Goal: Task Accomplishment & Management: Use online tool/utility

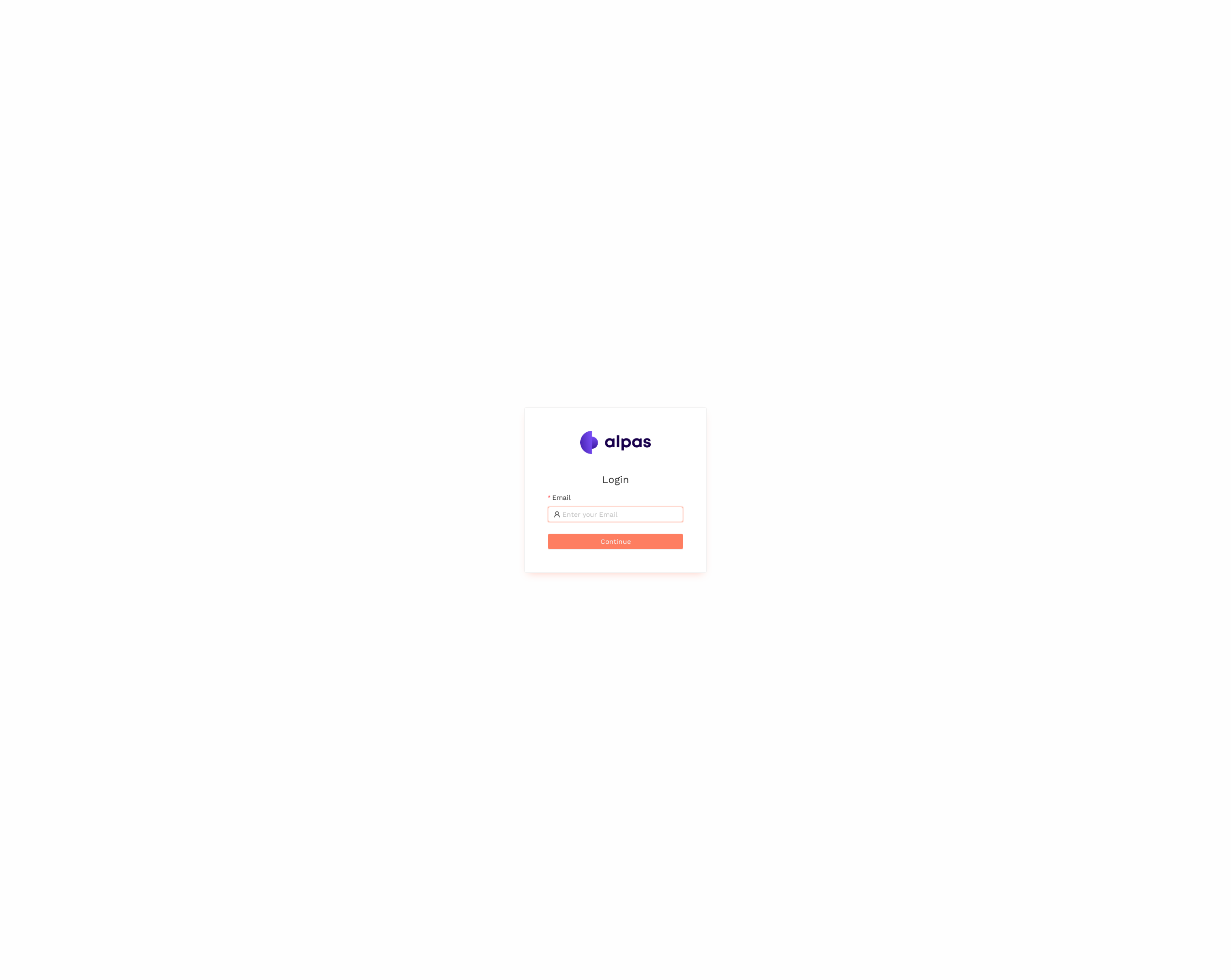
click at [620, 514] on input "Email" at bounding box center [619, 514] width 115 height 11
type input "[EMAIL_ADDRESS]"
click at [635, 541] on button "Continue" at bounding box center [616, 541] width 136 height 15
click at [548, 514] on button "Login" at bounding box center [616, 522] width 136 height 15
click at [22, 96] on li "eSourcing Projects" at bounding box center [14, 97] width 29 height 19
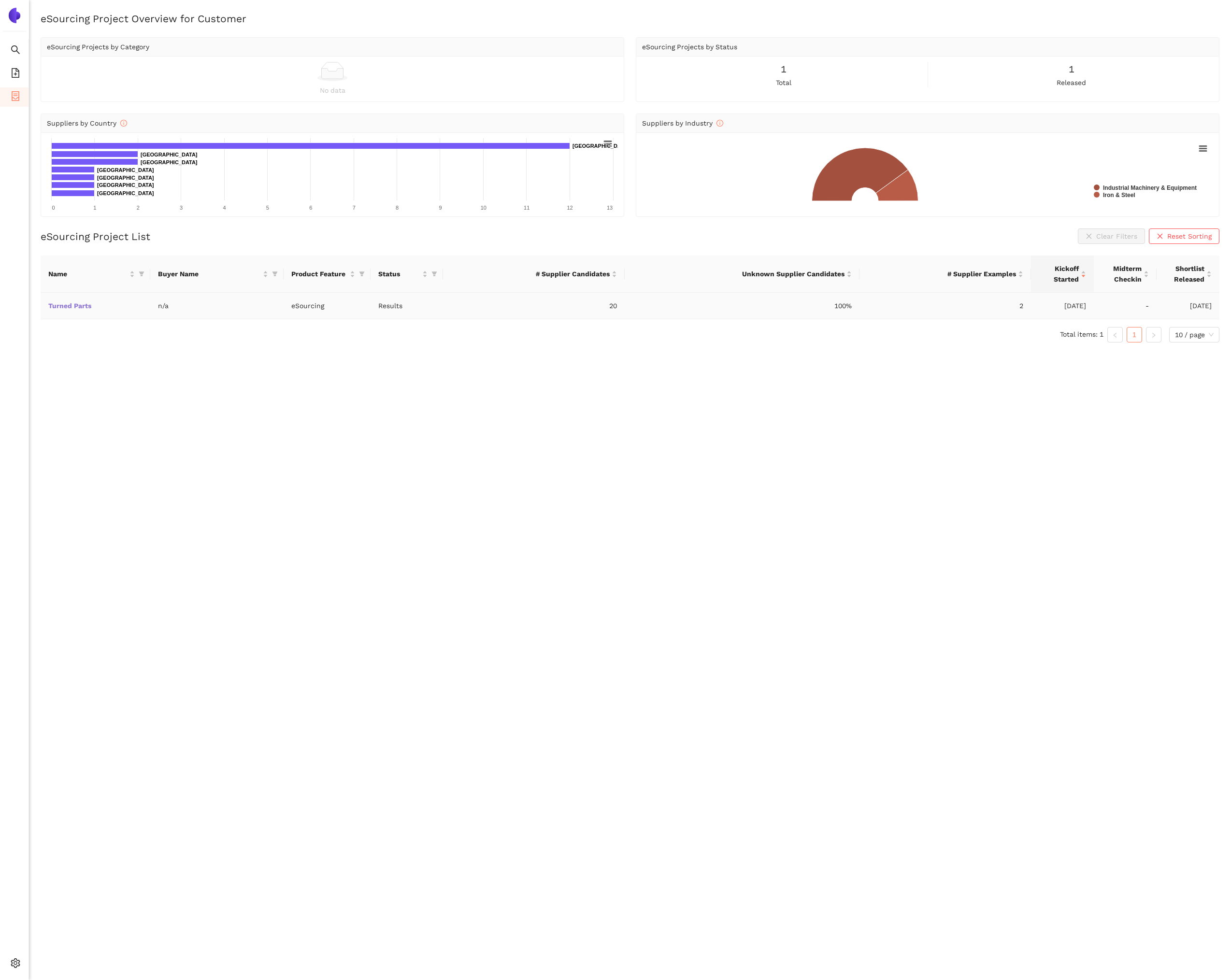
click at [0, 0] on link "Turned Parts" at bounding box center [0, 0] width 0 height 0
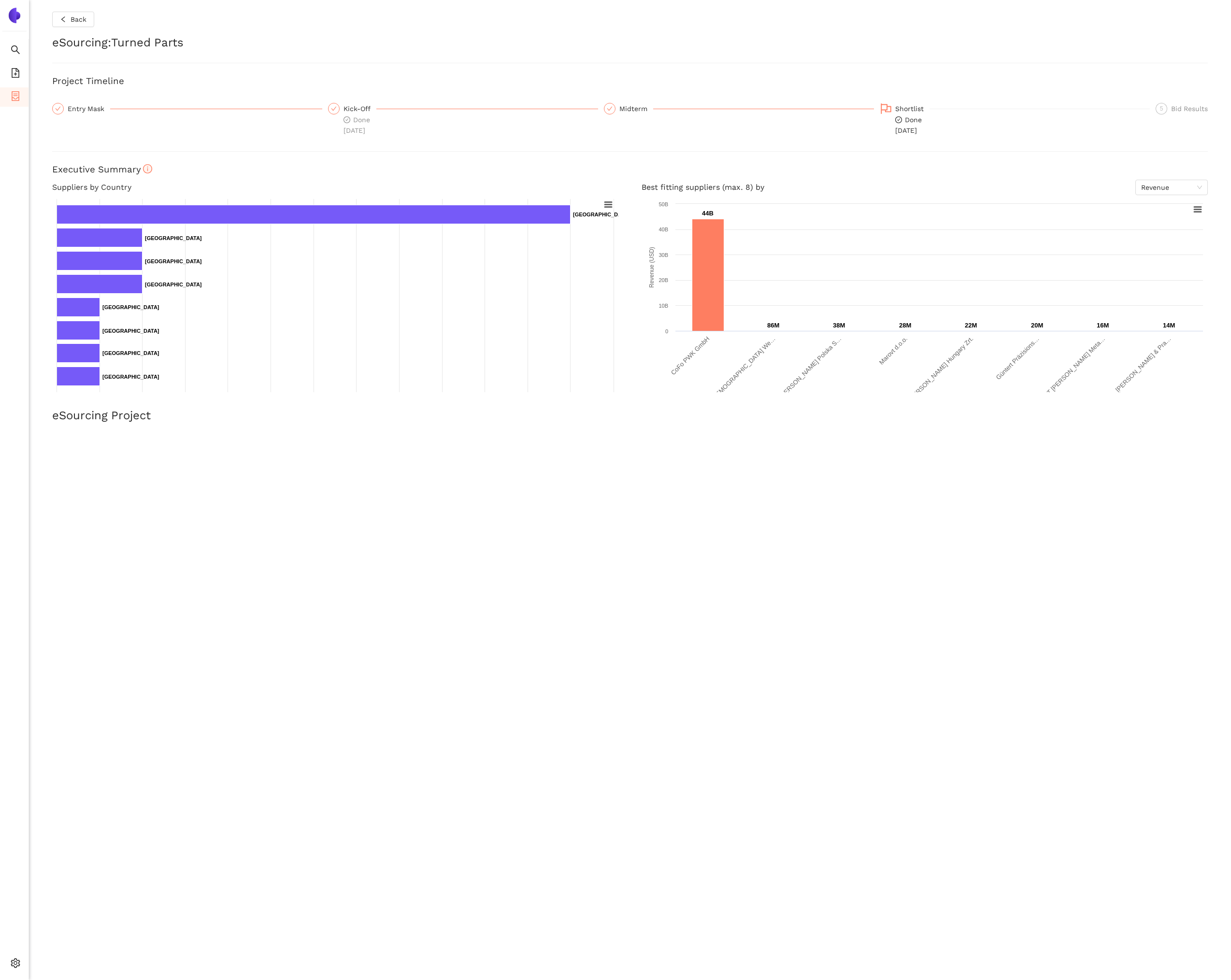
click at [92, 108] on div "Entry Mask" at bounding box center [89, 108] width 43 height 11
drag, startPoint x: 102, startPoint y: 109, endPoint x: 116, endPoint y: 110, distance: 14.0
click at [102, 109] on div "Entry Mask" at bounding box center [89, 108] width 43 height 11
click at [892, 108] on div "Shortlist Done [DATE]" at bounding box center [1015, 119] width 270 height 33
click at [72, 113] on div "Entry Mask" at bounding box center [89, 108] width 43 height 11
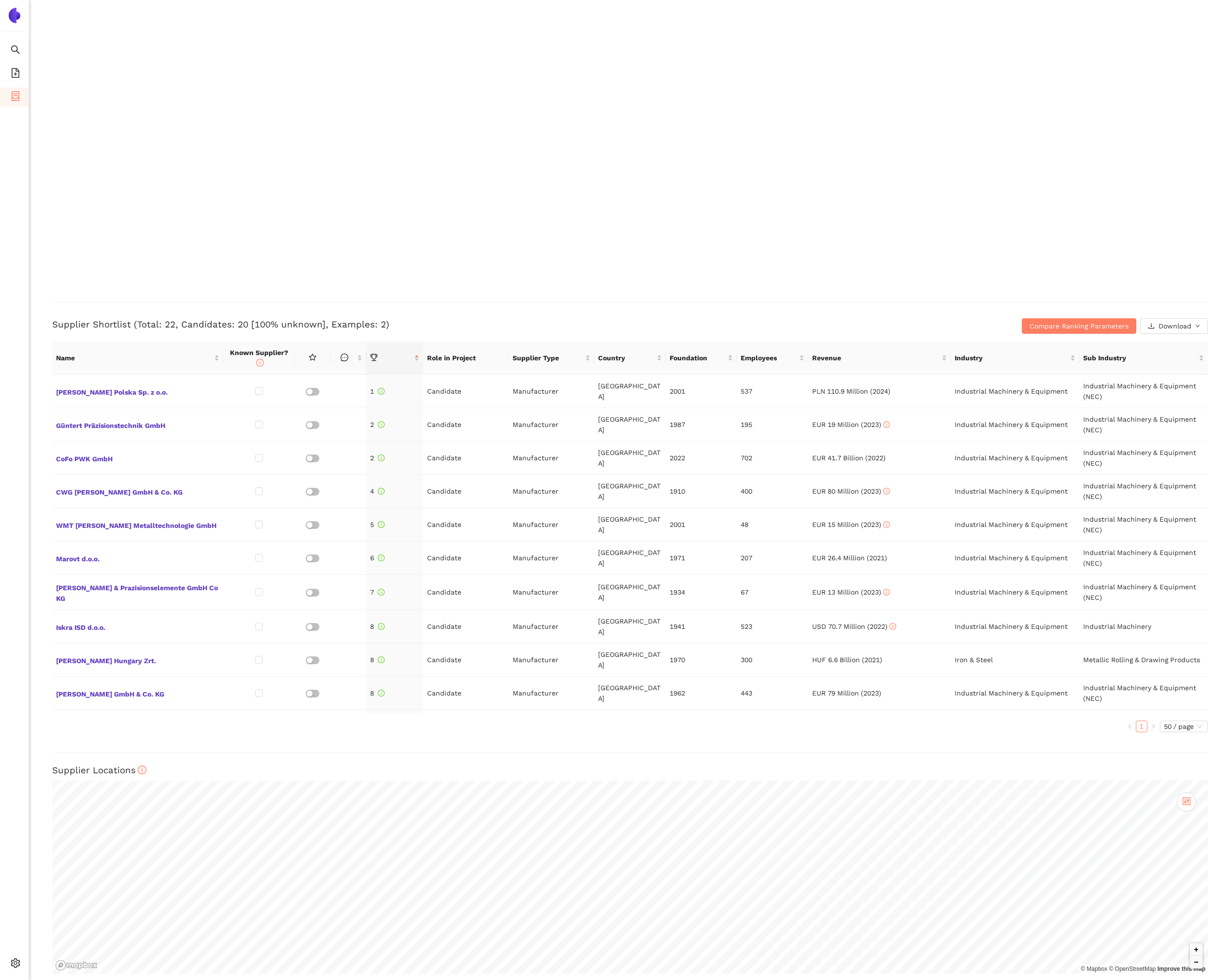
scroll to position [1220, 0]
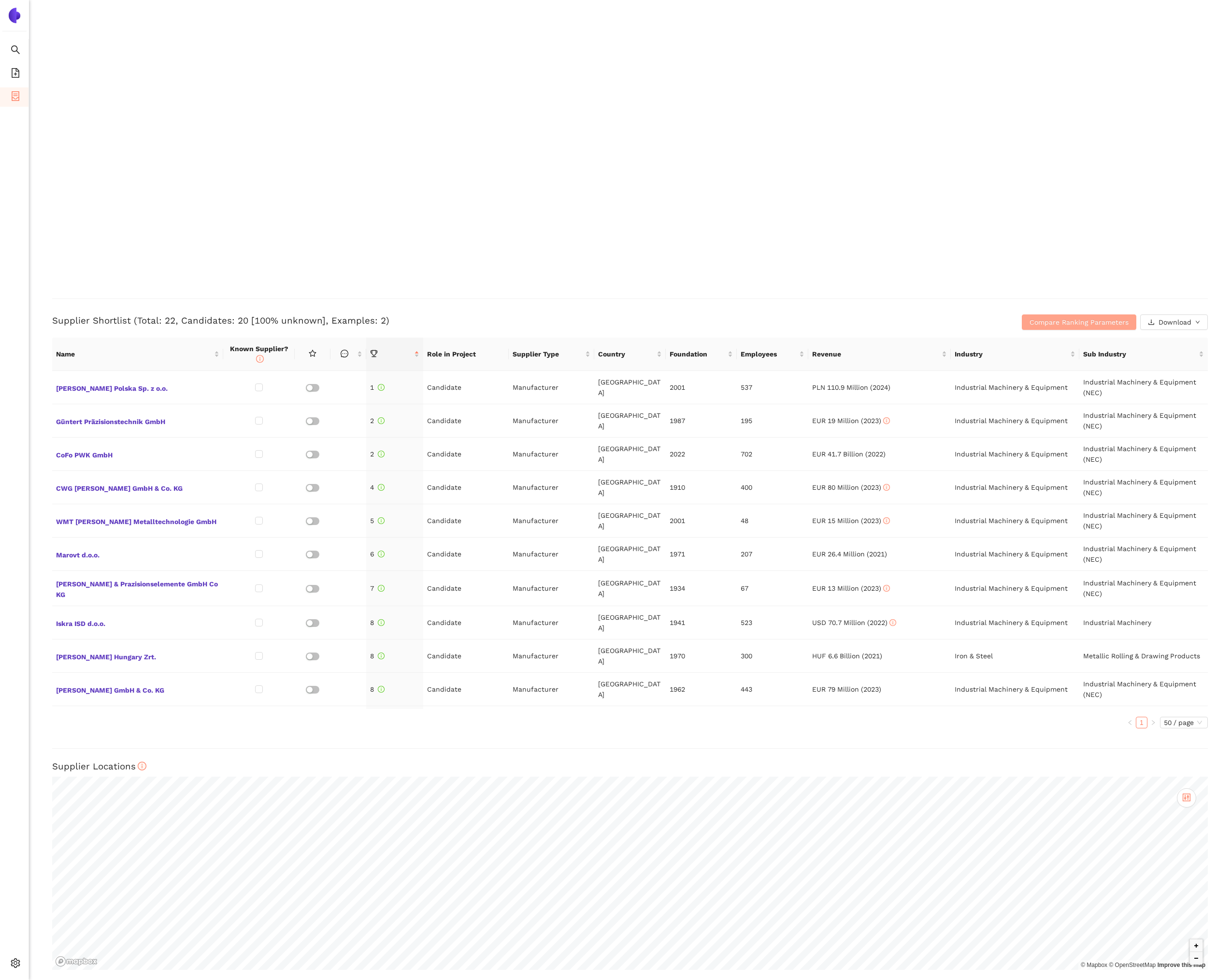
click at [1040, 320] on span "Compare Ranking Parameters" at bounding box center [1079, 322] width 99 height 11
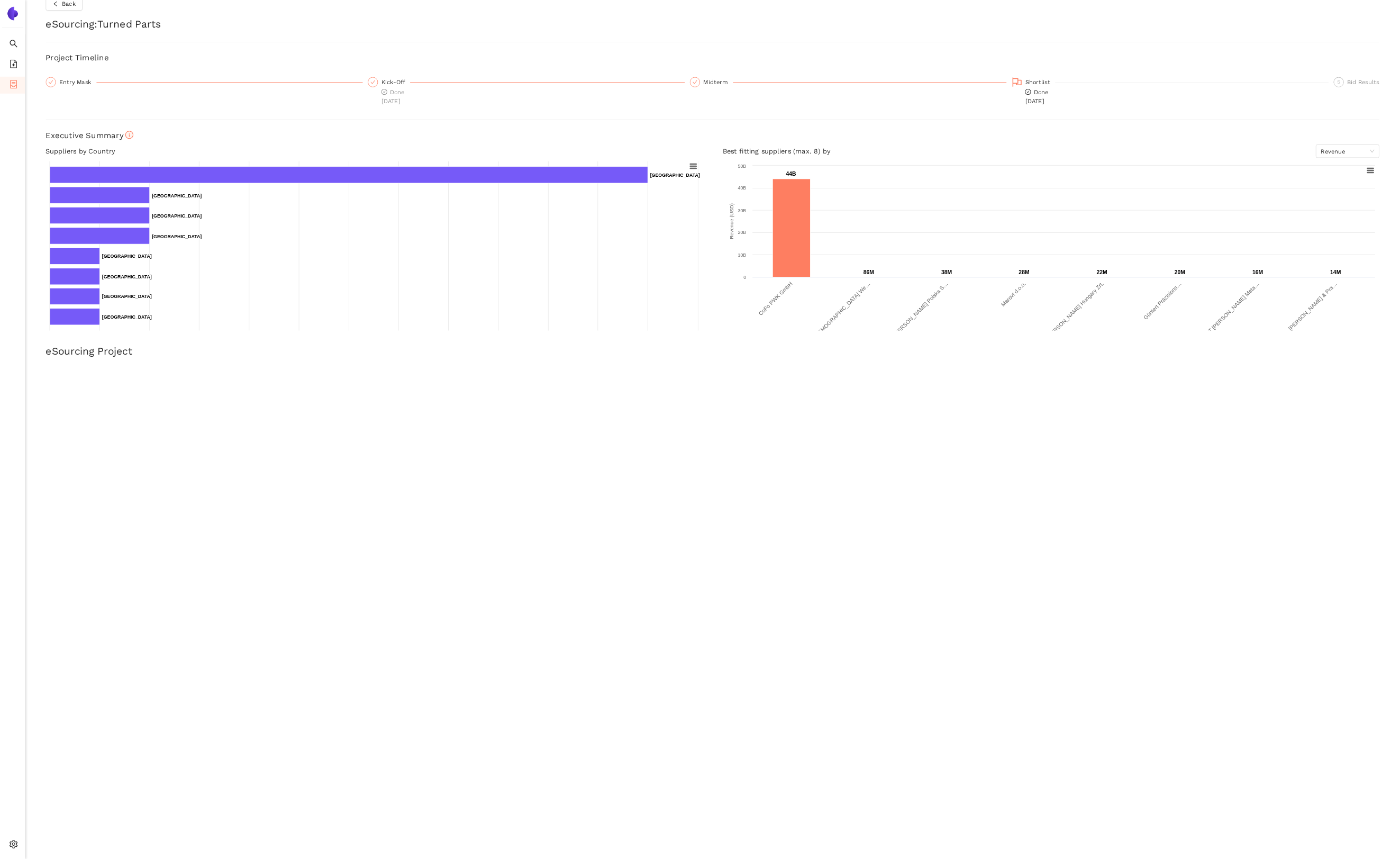
scroll to position [0, 0]
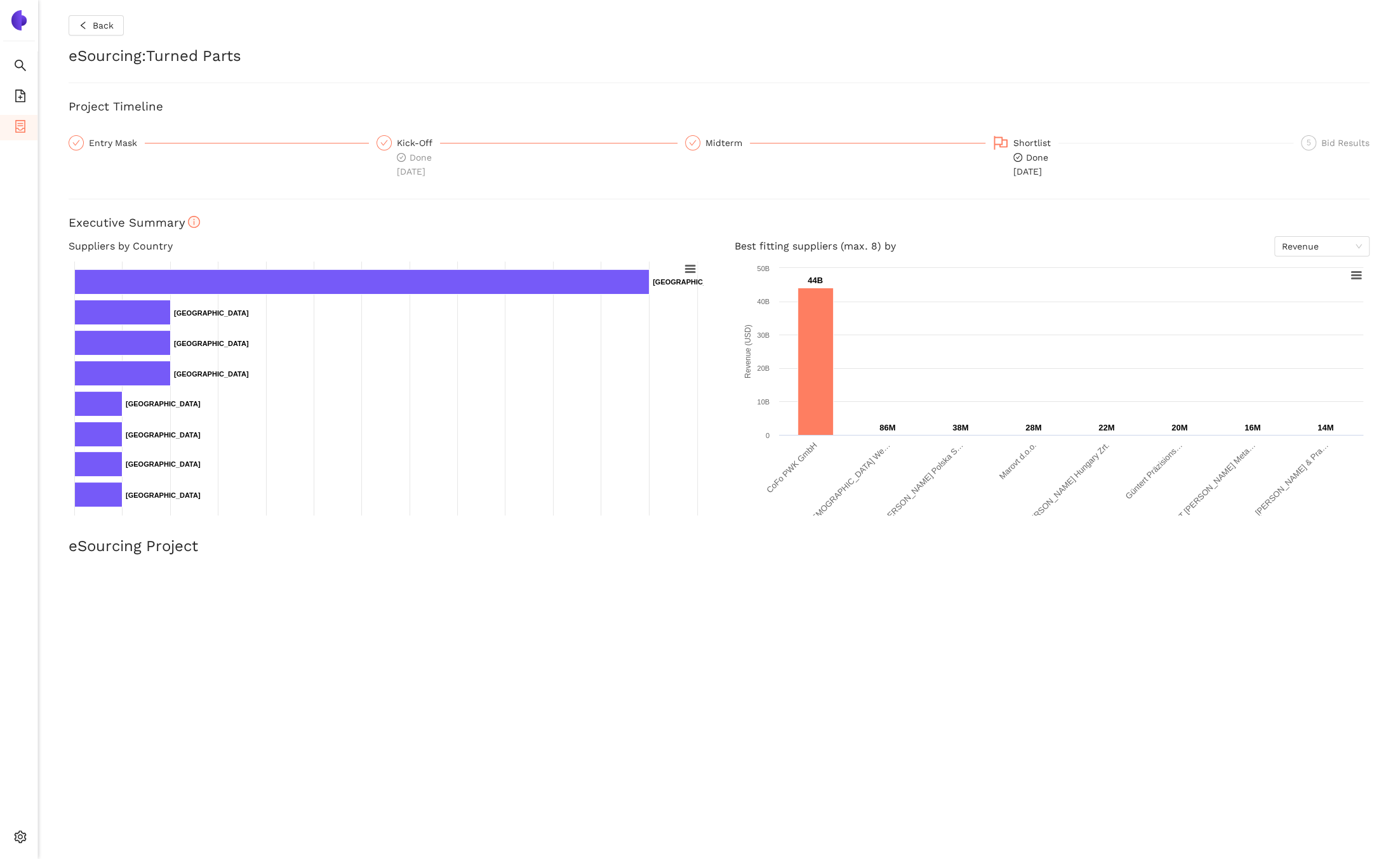
click at [1028, 525] on div "Back eSourcing : Turned Parts Project Timeline Entry Mask Kick-Off Done [DATE] …" at bounding box center [719, 429] width 1362 height 859
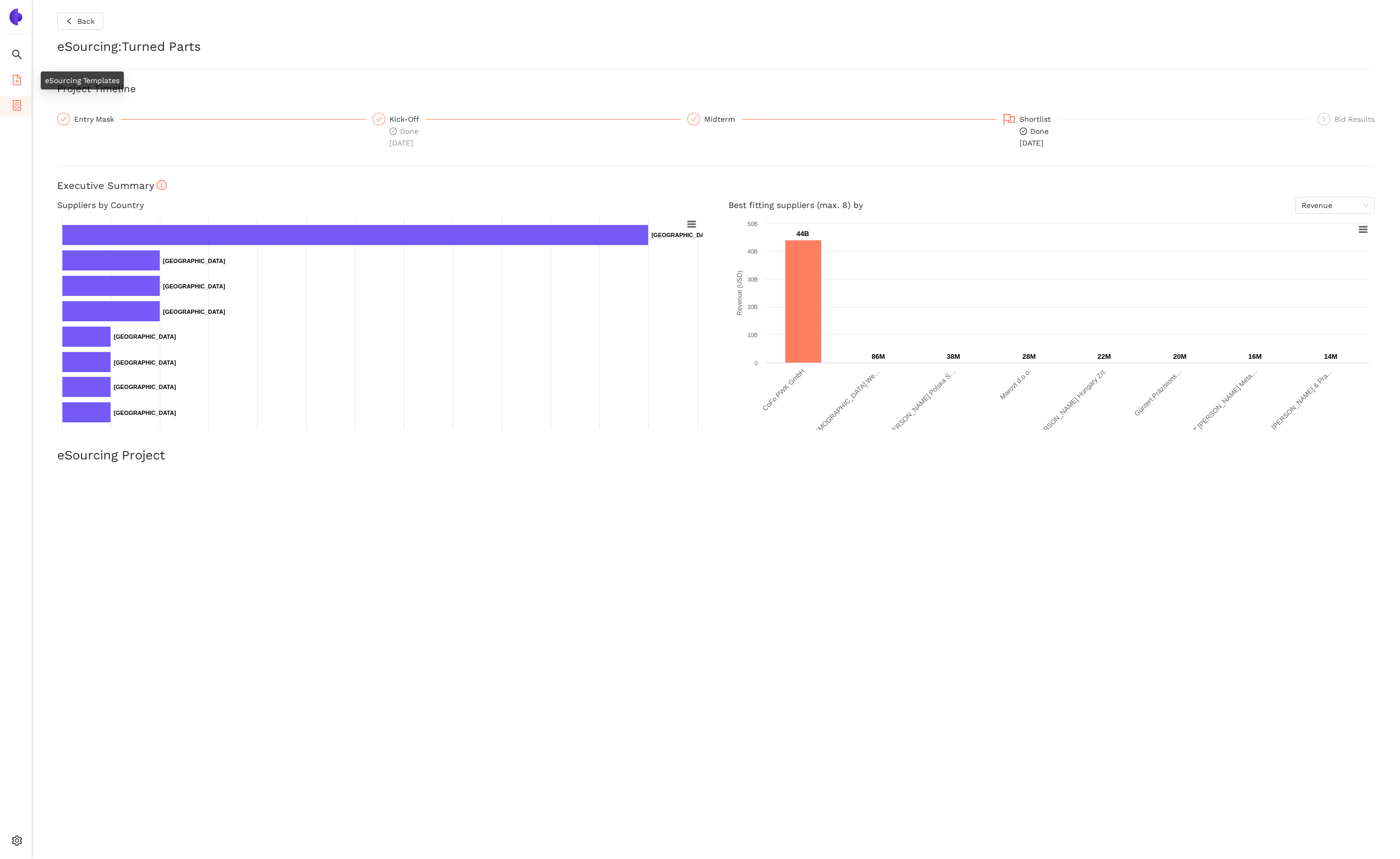
click at [17, 80] on icon "file-add" at bounding box center [17, 79] width 9 height 11
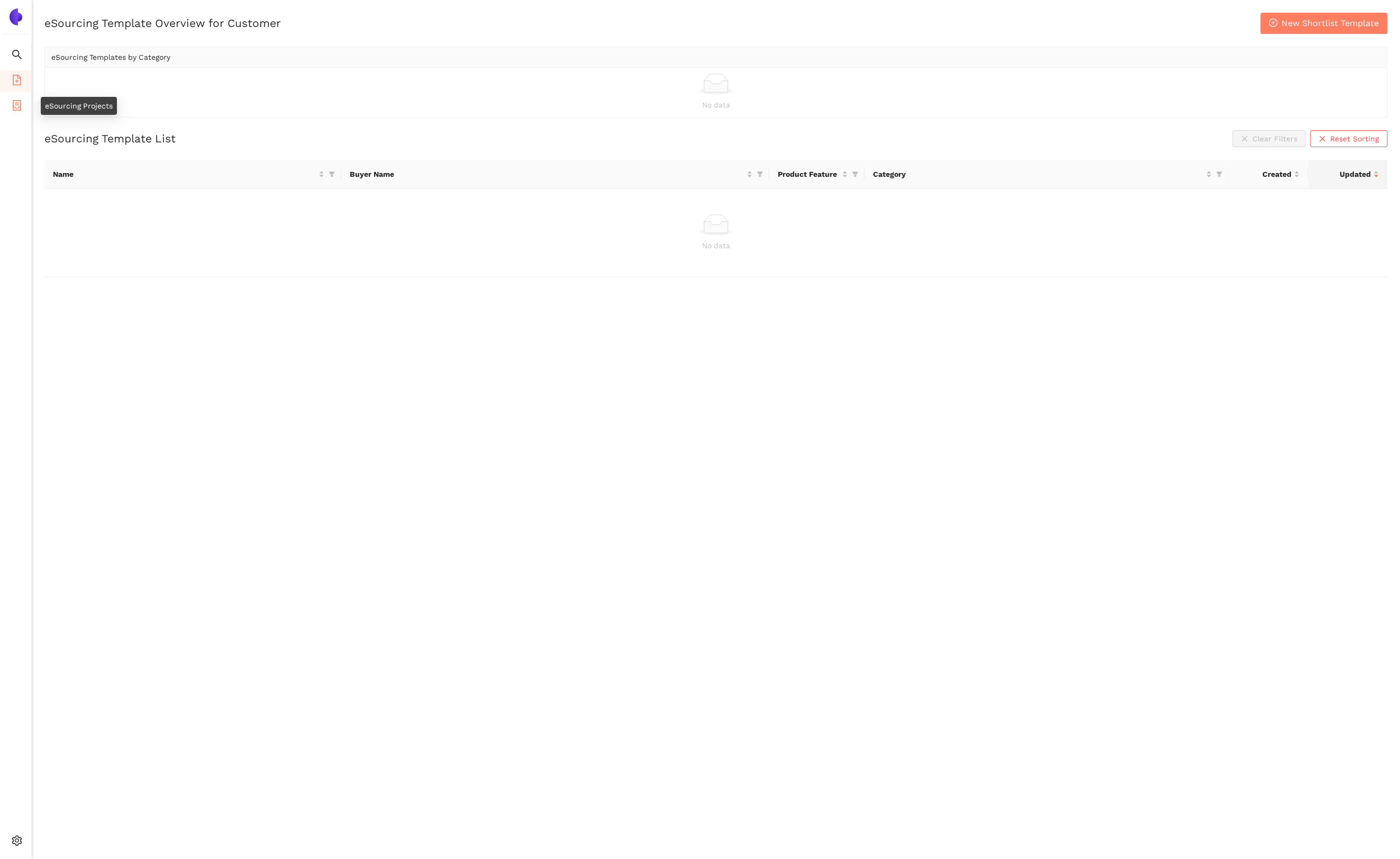
click at [17, 103] on icon "container" at bounding box center [17, 105] width 11 height 11
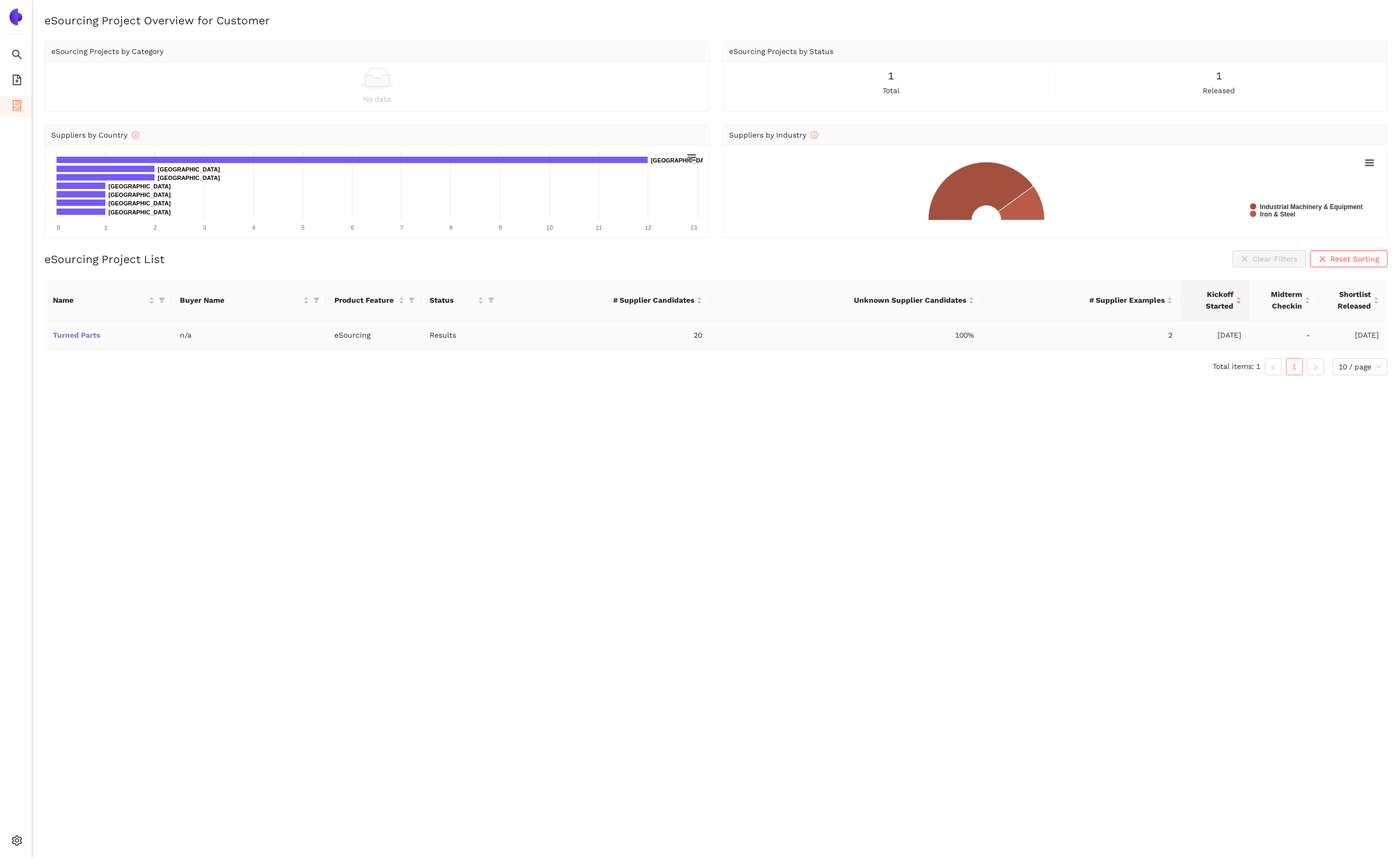
click at [0, 0] on link "Turned Parts" at bounding box center [0, 0] width 0 height 0
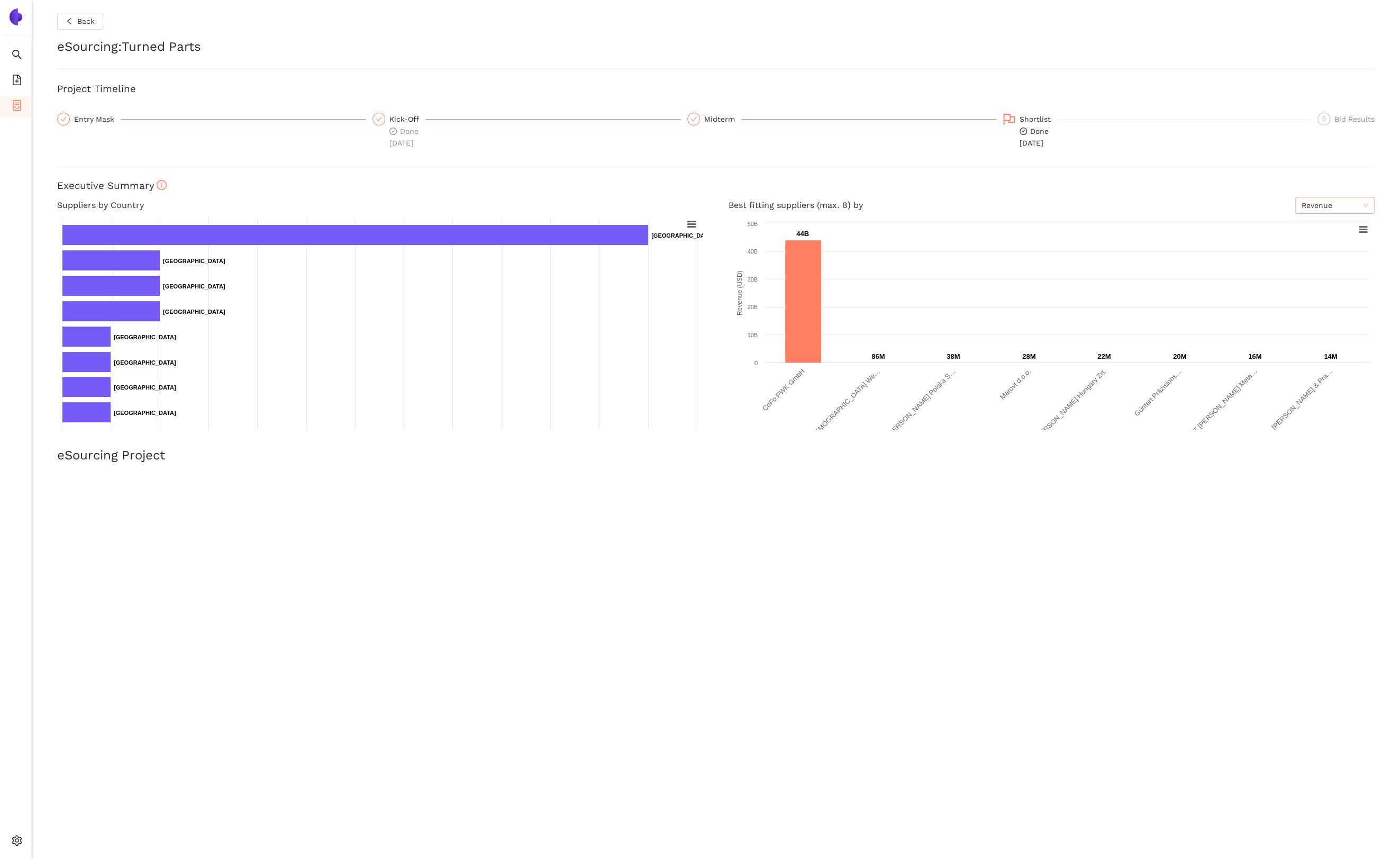
click at [1338, 203] on span "Revenue" at bounding box center [1335, 205] width 67 height 16
click at [1329, 242] on div "Employees" at bounding box center [1334, 243] width 67 height 12
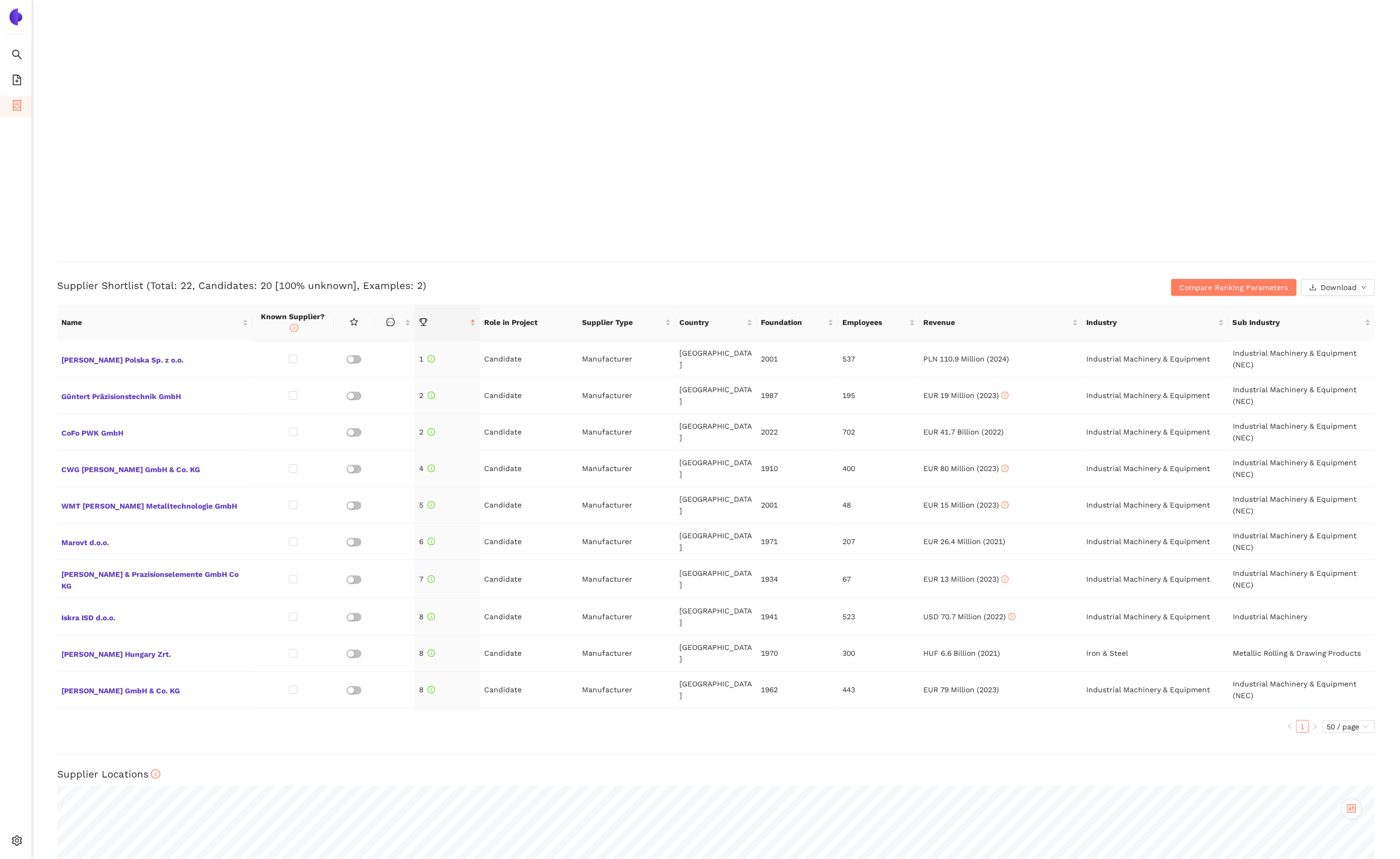
scroll to position [1400, 0]
drag, startPoint x: 178, startPoint y: 284, endPoint x: 190, endPoint y: 283, distance: 12.0
click at [190, 283] on h3 "Supplier Shortlist (Total: 22, Candidates: 20 [100% unknown], Examples: 2)" at bounding box center [496, 285] width 879 height 14
drag, startPoint x: 197, startPoint y: 284, endPoint x: 266, endPoint y: 285, distance: 69.0
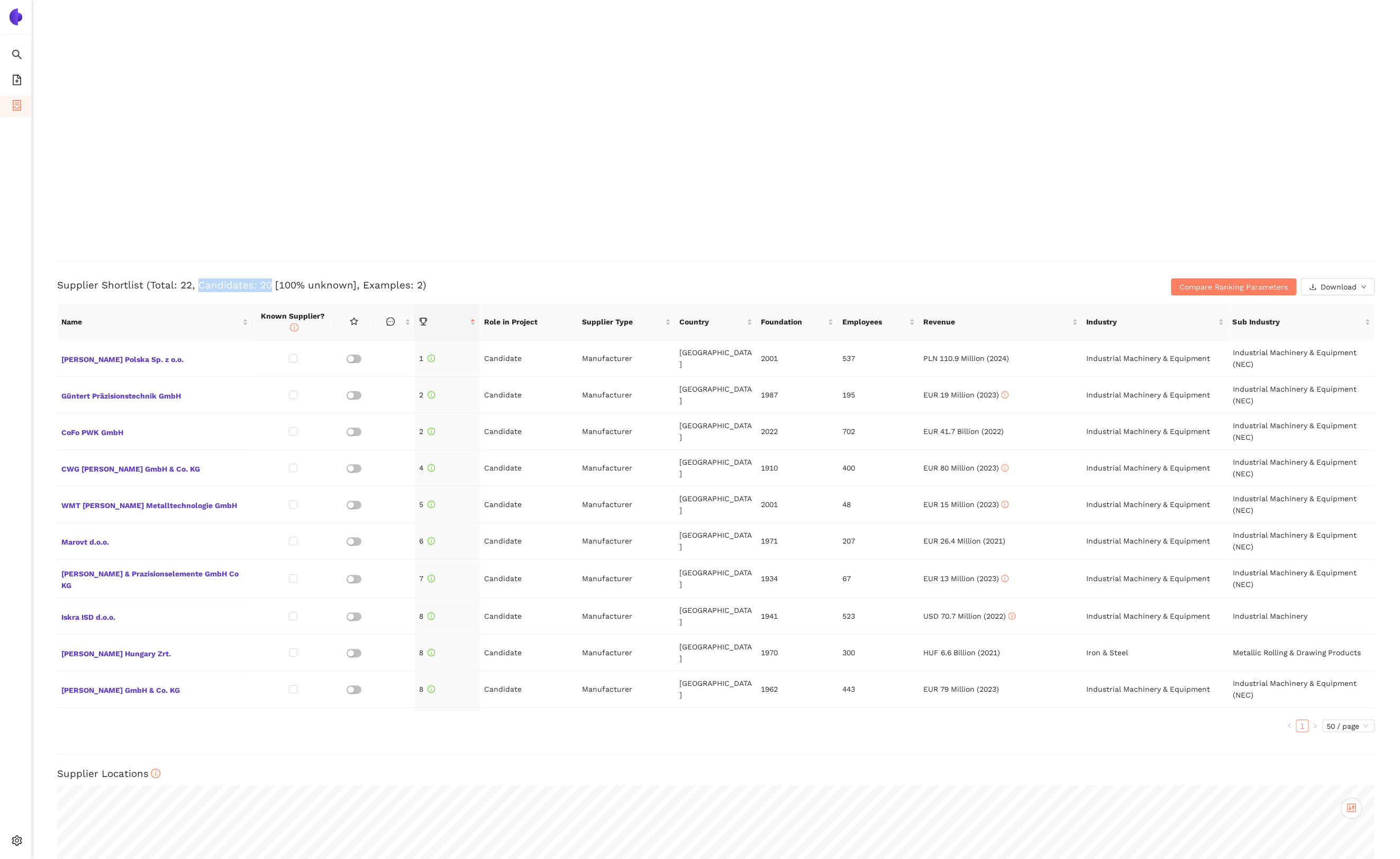
click at [266, 285] on h3 "Supplier Shortlist (Total: 22, Candidates: 20 [100% unknown], Examples: 2)" at bounding box center [496, 285] width 879 height 14
drag, startPoint x: 357, startPoint y: 282, endPoint x: 416, endPoint y: 282, distance: 59.0
click at [416, 282] on h3 "Supplier Shortlist (Total: 22, Candidates: 20 [100% unknown], Examples: 2)" at bounding box center [496, 285] width 879 height 14
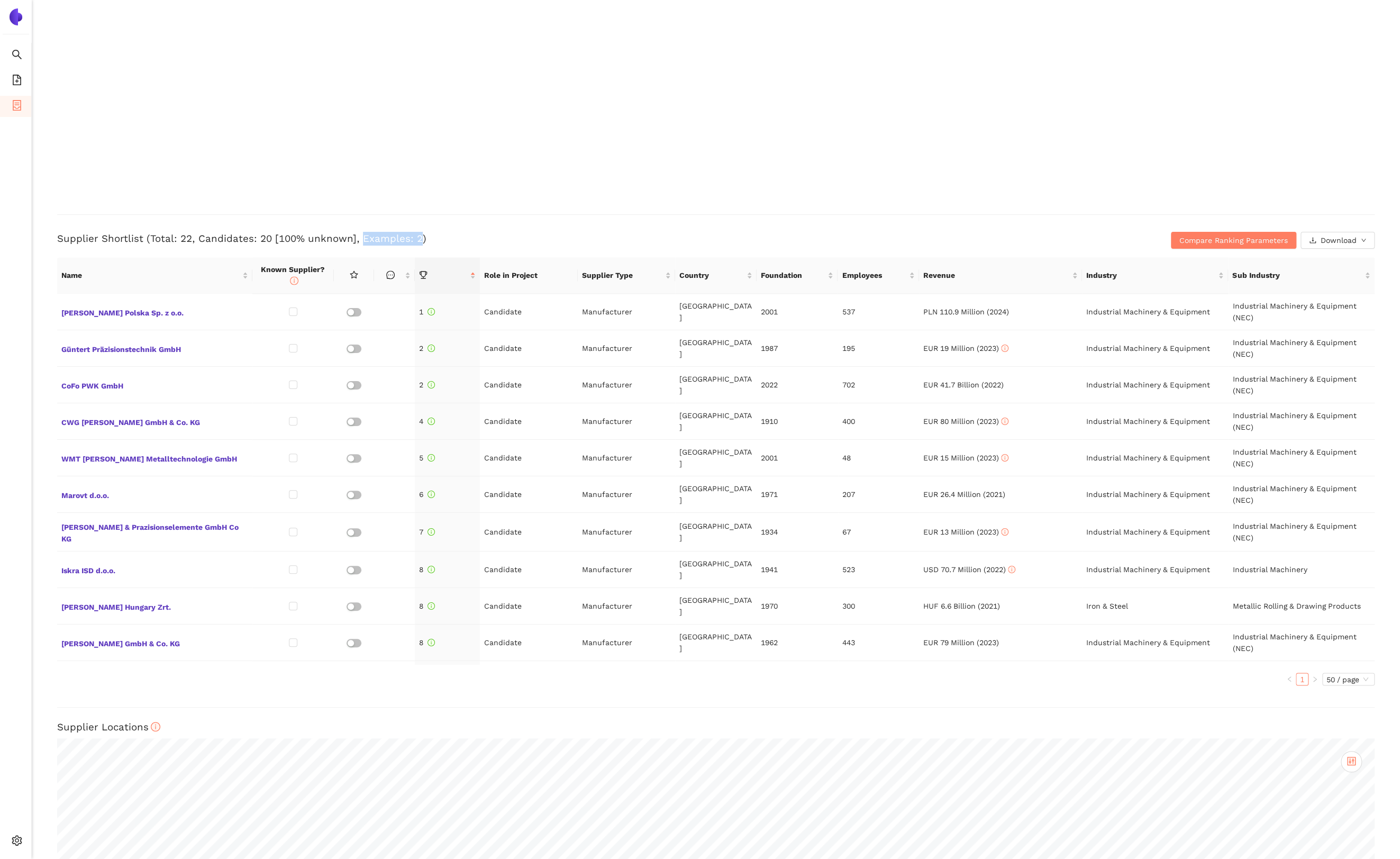
scroll to position [1446, 0]
drag, startPoint x: 483, startPoint y: 311, endPoint x: 520, endPoint y: 311, distance: 37.0
click at [520, 311] on td "Candidate" at bounding box center [529, 312] width 98 height 36
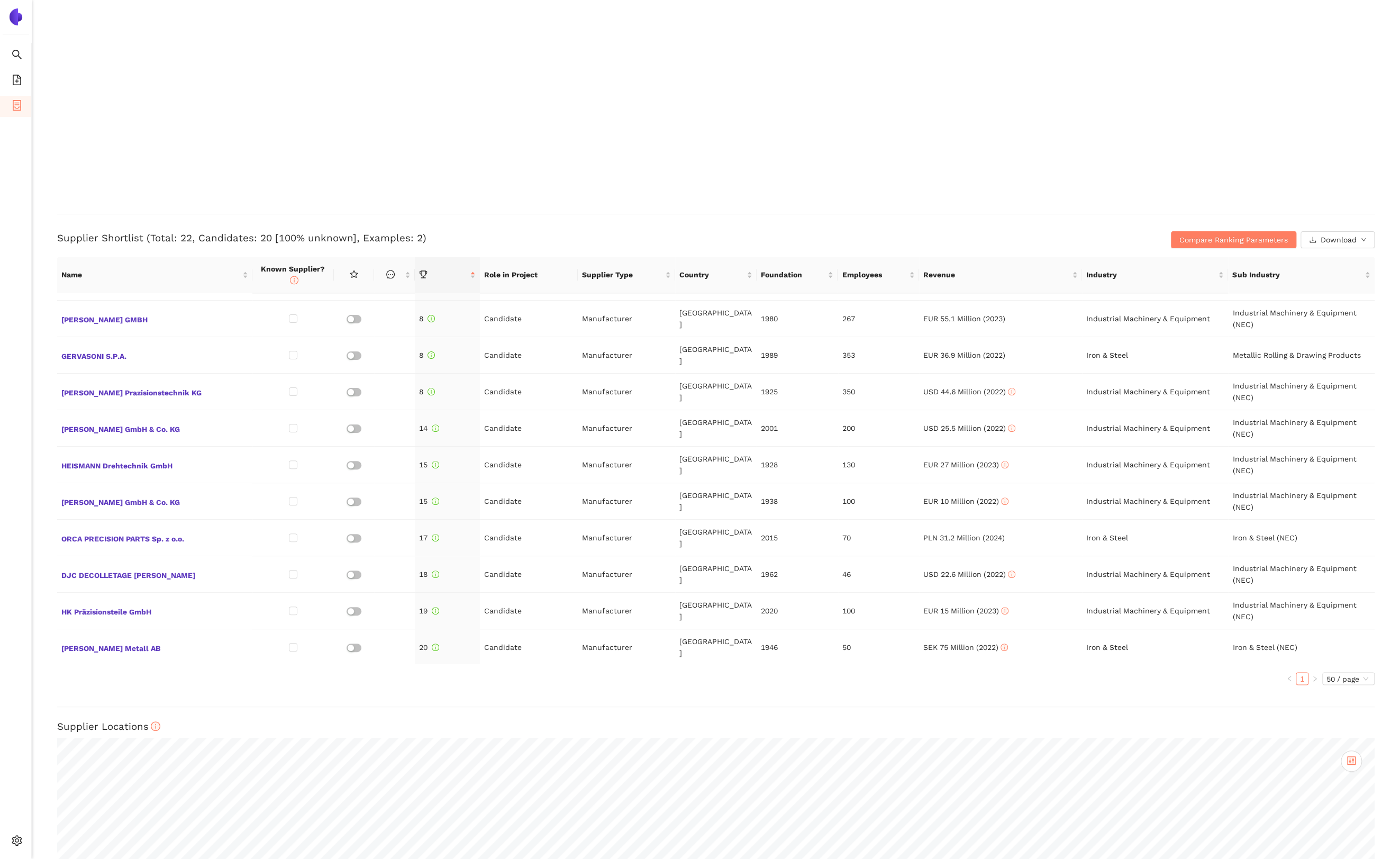
scroll to position [383, 0]
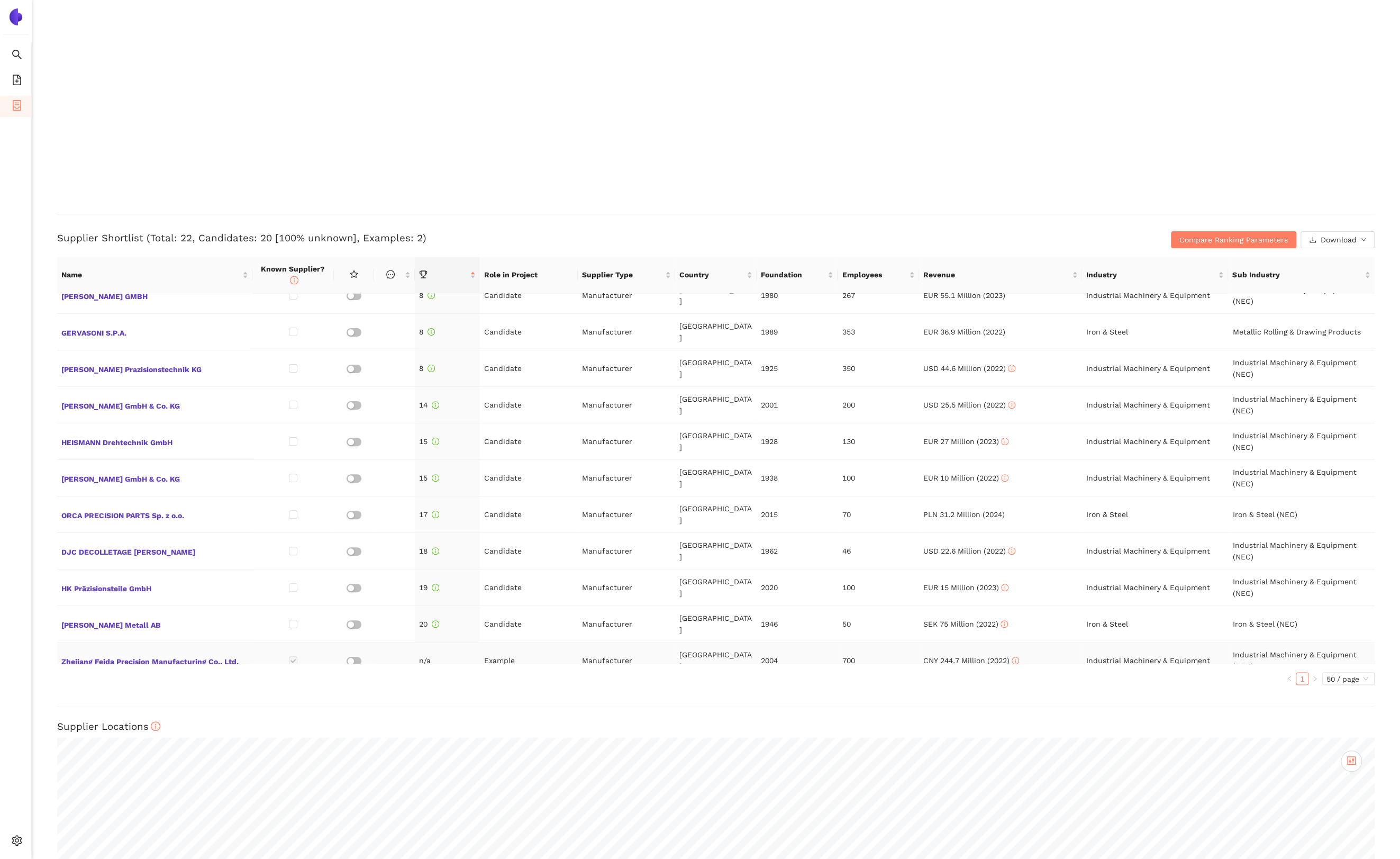
click at [507, 642] on td "Example" at bounding box center [529, 660] width 98 height 36
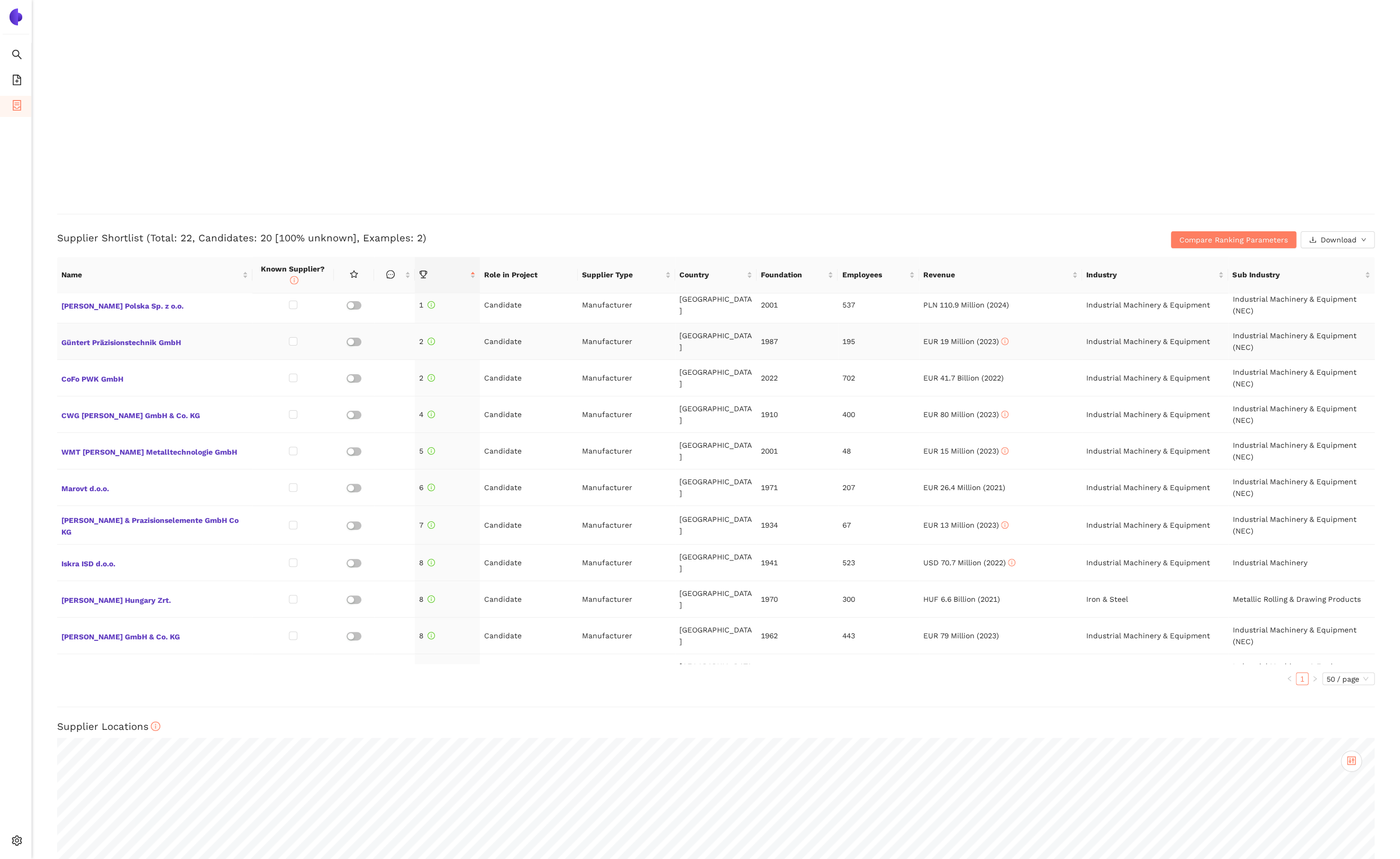
scroll to position [0, 0]
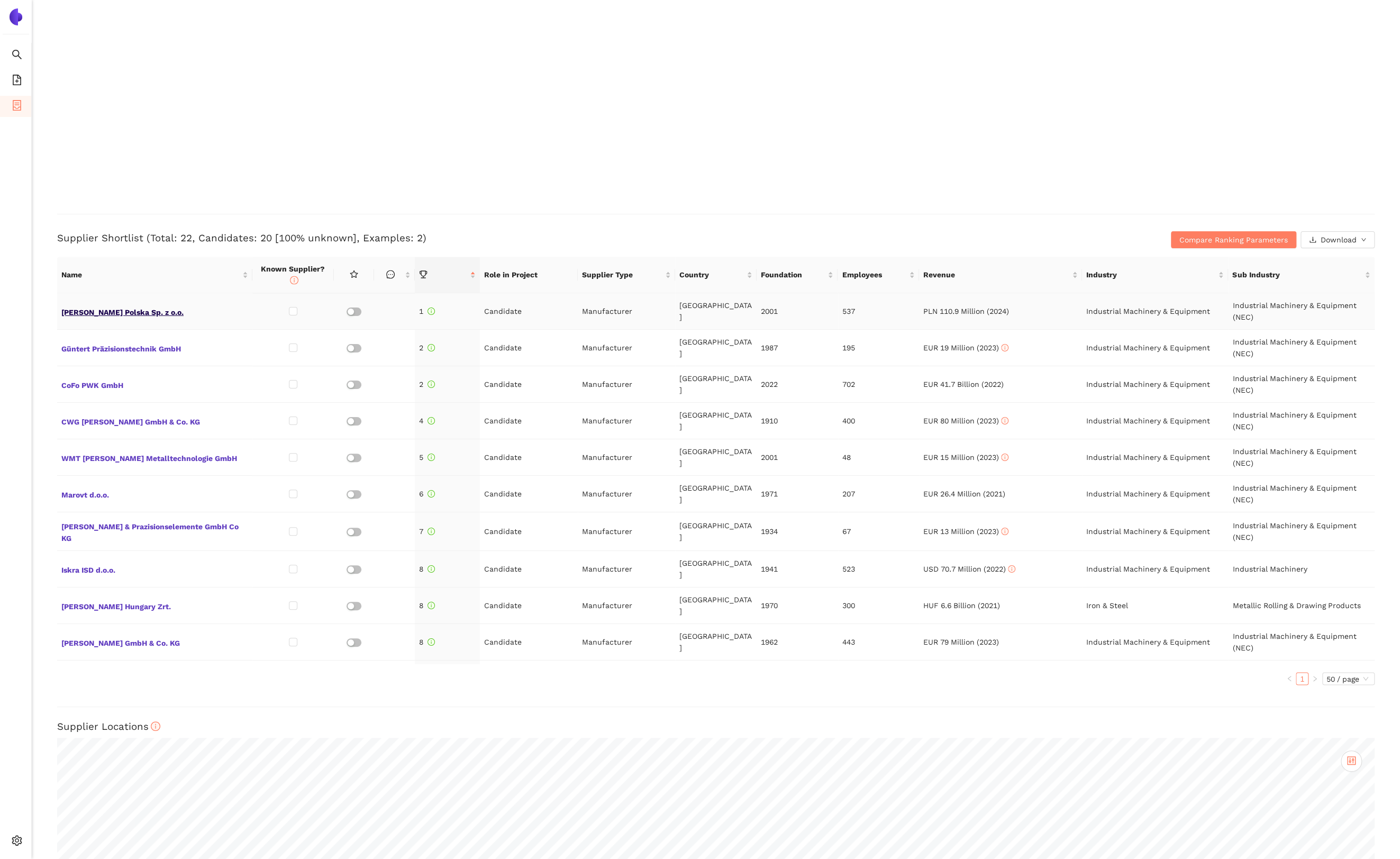
click at [146, 314] on span "[PERSON_NAME] Polska Sp. z o.o." at bounding box center [154, 311] width 187 height 14
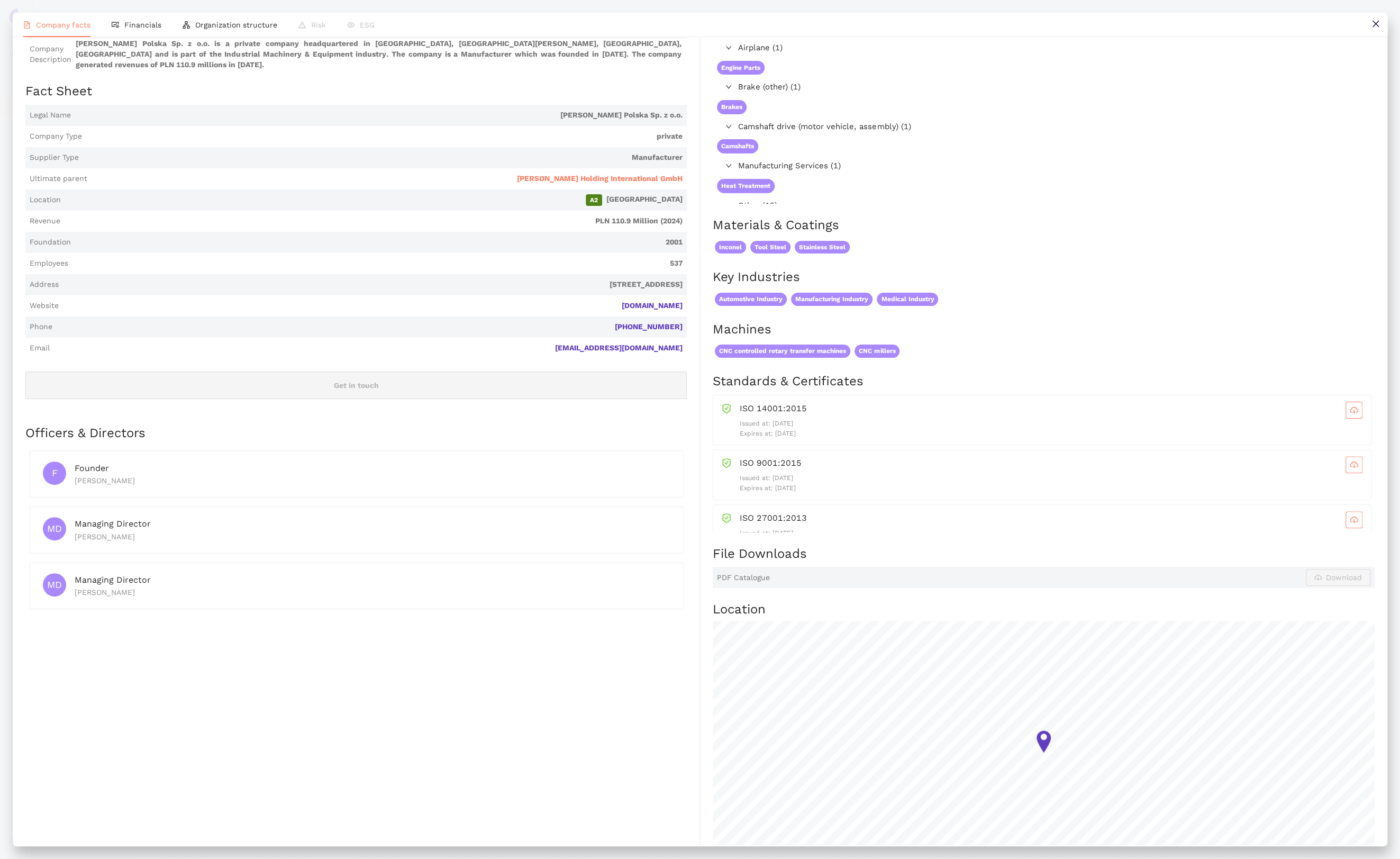
drag, startPoint x: 812, startPoint y: 432, endPoint x: 740, endPoint y: 432, distance: 72.0
click at [740, 432] on p "Expires at: [DATE]" at bounding box center [1051, 434] width 622 height 10
click at [709, 464] on div "Products Group products Airplane (1) Engine Parts Brake (other) (1) Brakes Cams…" at bounding box center [1037, 580] width 675 height 1126
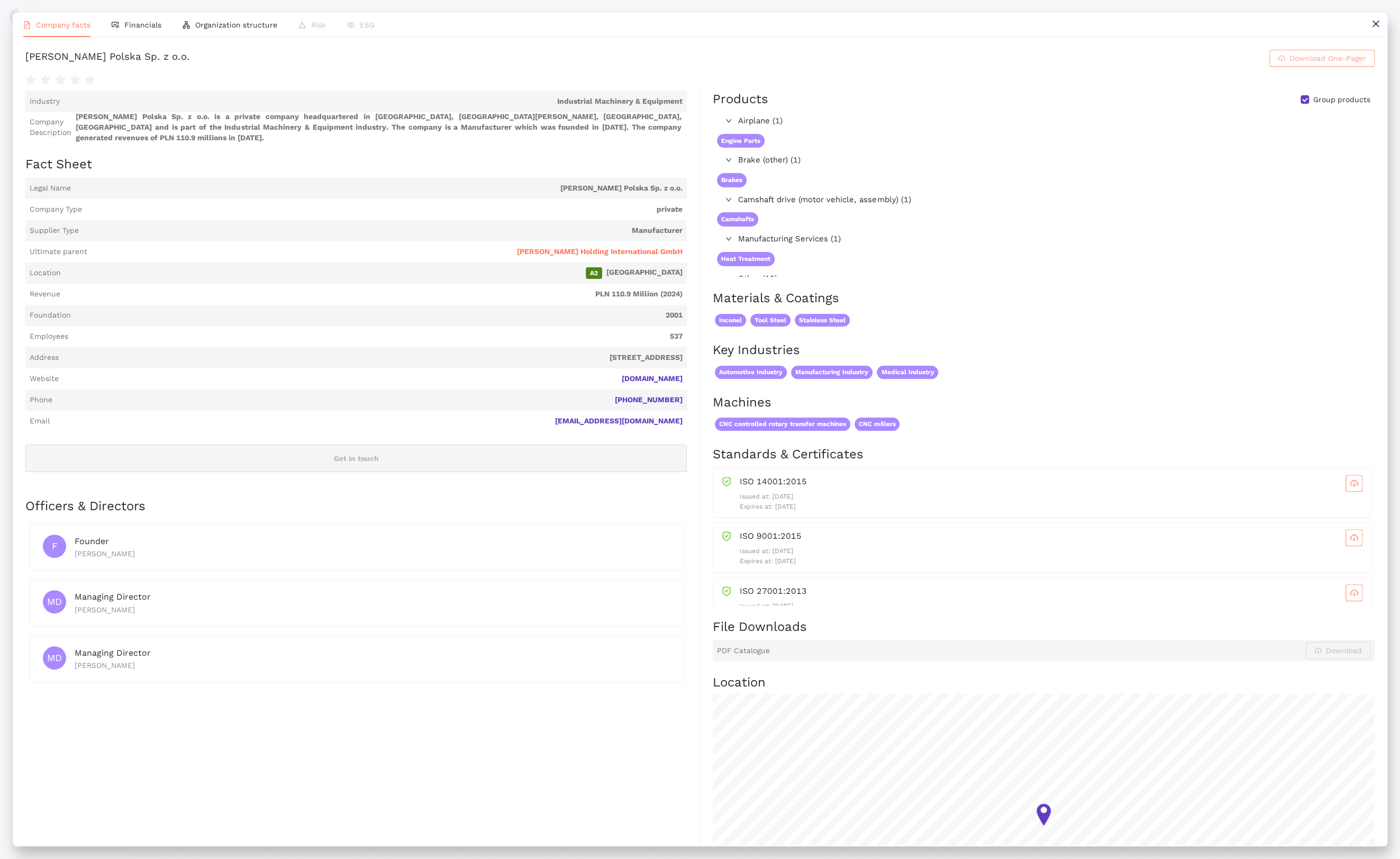
click at [1338, 54] on span "Download One-Pager" at bounding box center [1327, 58] width 76 height 12
click at [133, 28] on span "Financials" at bounding box center [143, 25] width 37 height 9
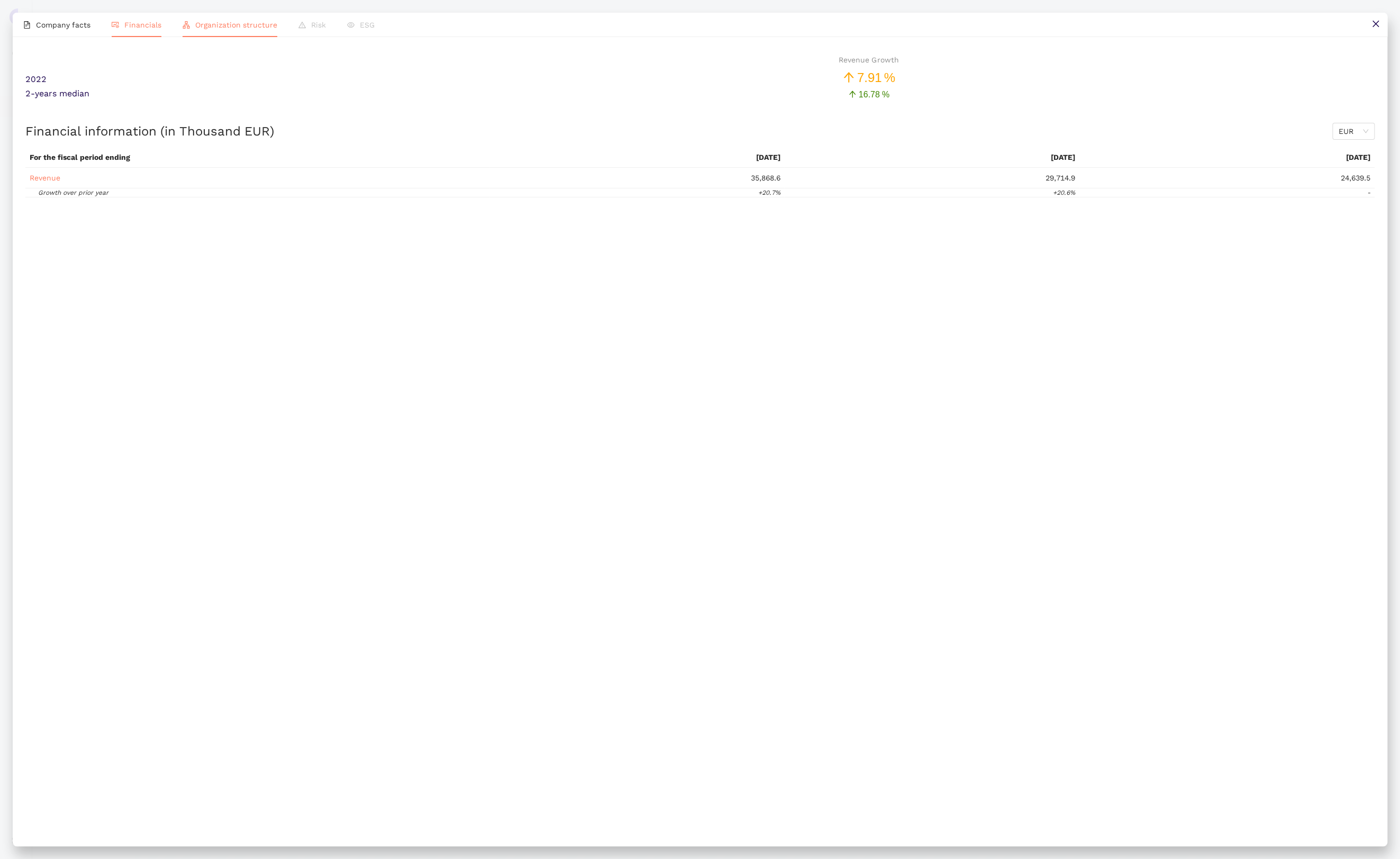
click at [183, 28] on li "Organization structure" at bounding box center [229, 24] width 116 height 24
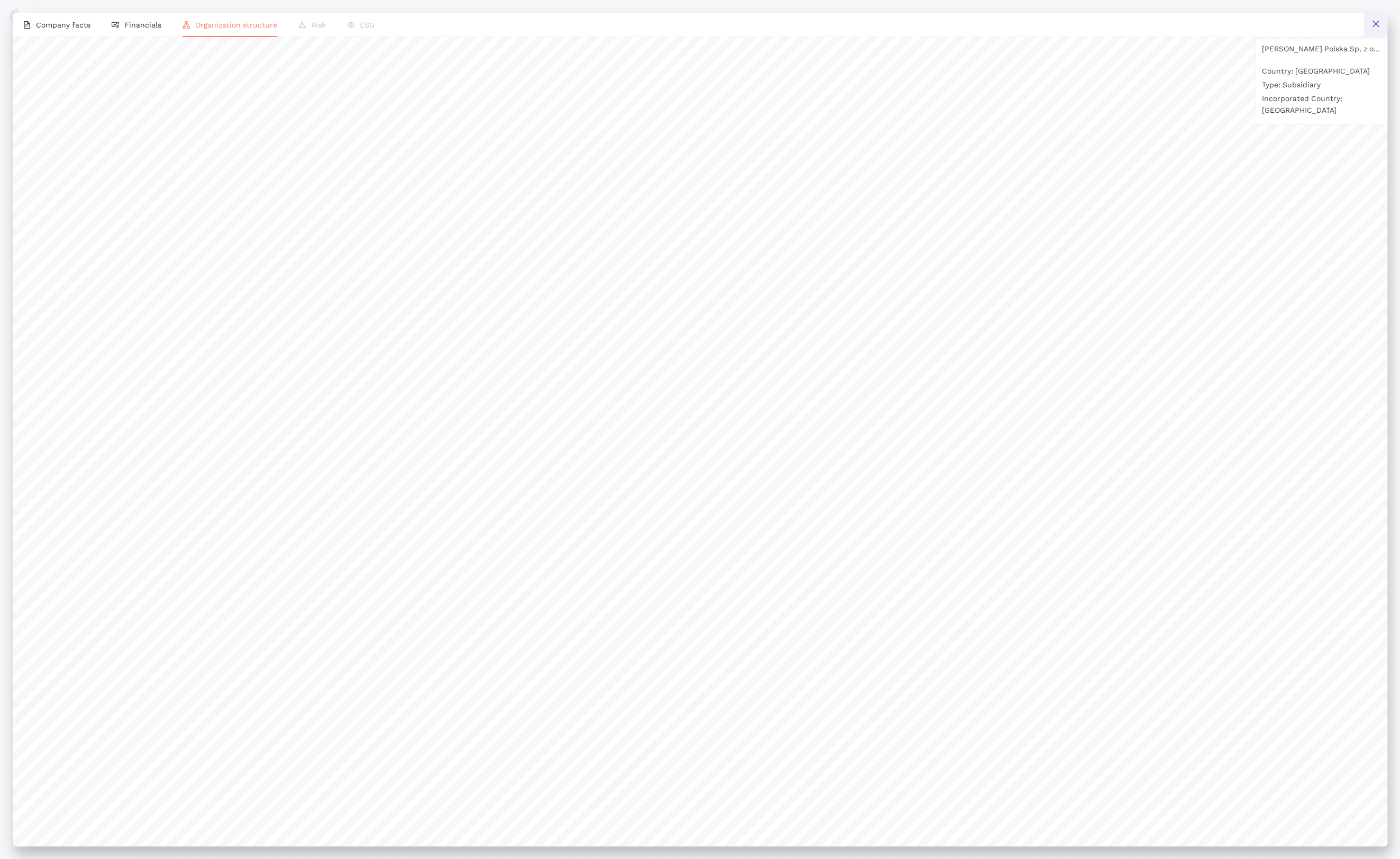
click at [1348, 24] on icon "close" at bounding box center [1376, 24] width 9 height 9
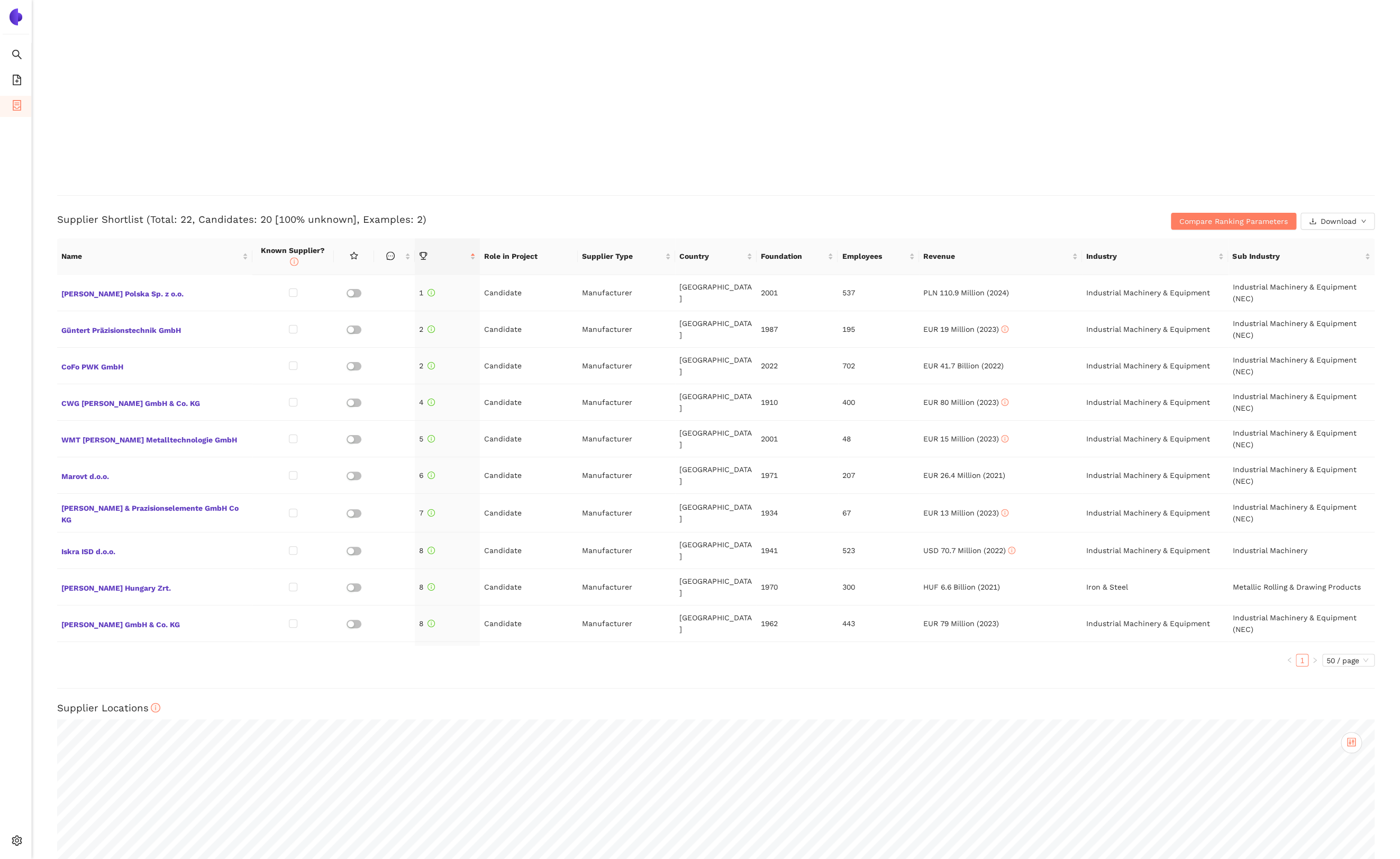
scroll to position [1469, 0]
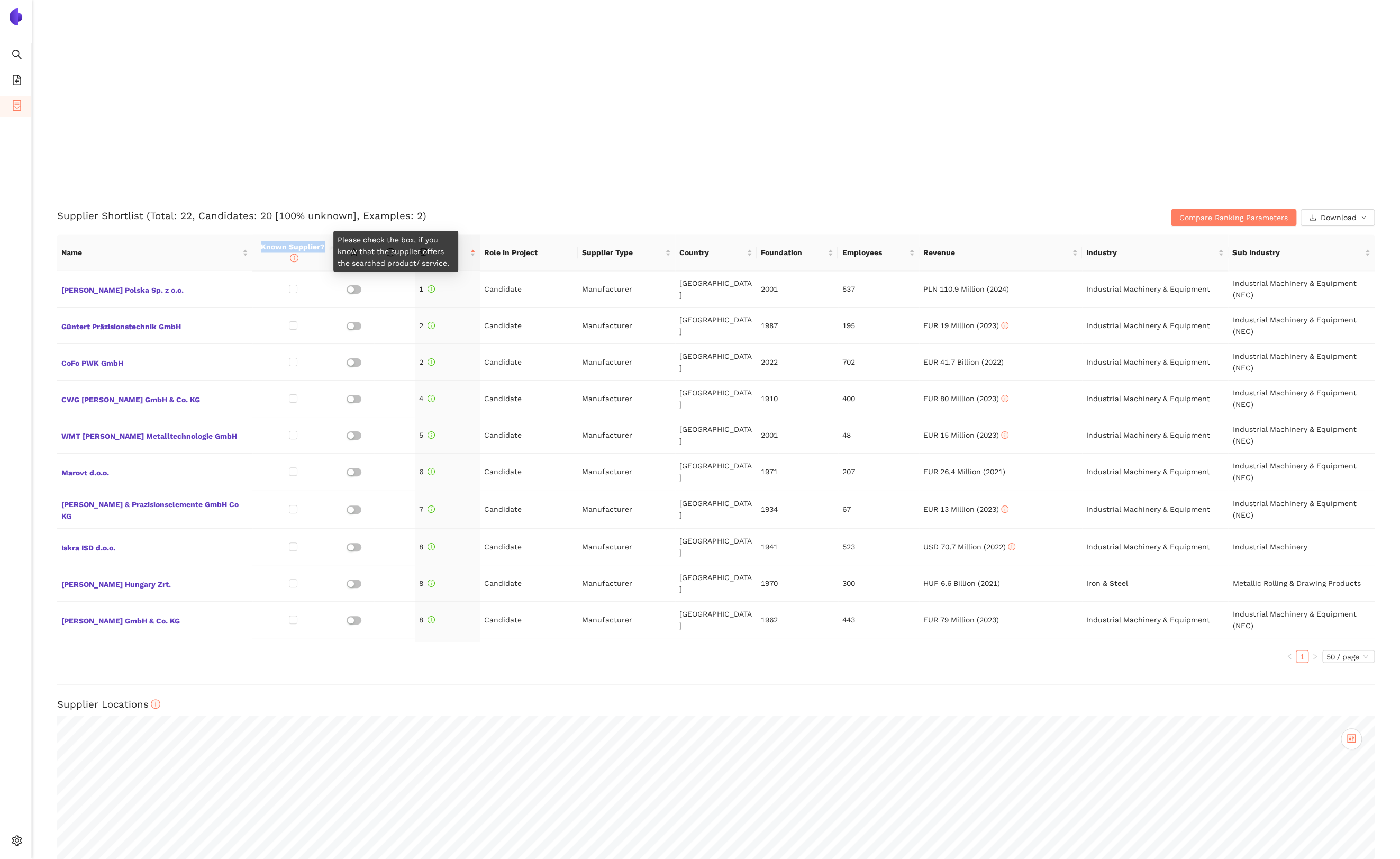
drag, startPoint x: 262, startPoint y: 245, endPoint x: 323, endPoint y: 244, distance: 61.0
click at [323, 244] on span "Known Supplier?" at bounding box center [293, 253] width 64 height 20
click at [40, 332] on div "Back eSourcing : Turned Parts Project Timeline Entry Mask Kick-Off Done [DATE] …" at bounding box center [716, 430] width 1369 height 859
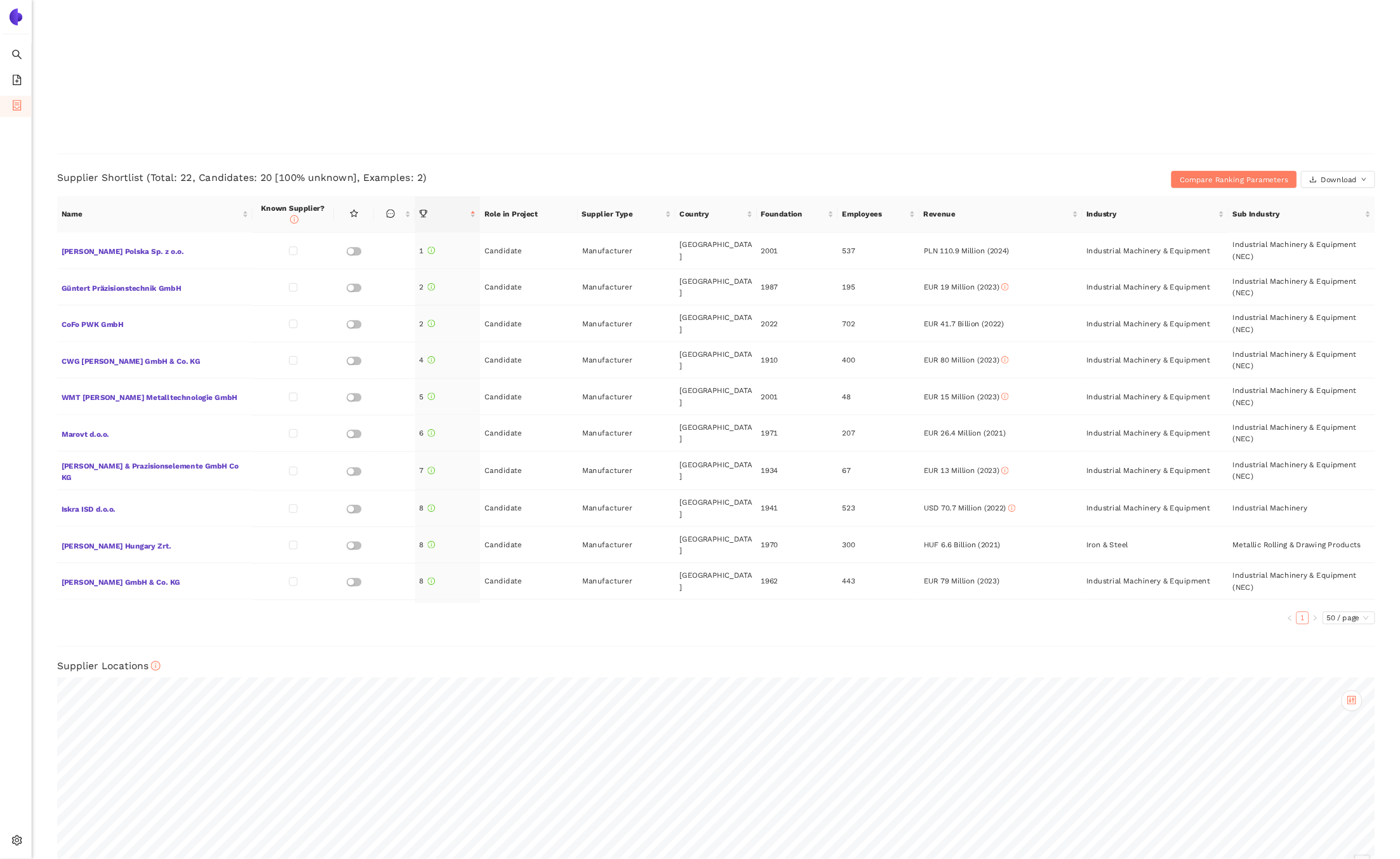
scroll to position [1813, 0]
click at [55, 504] on div "Back eSourcing : Turned Parts Project Timeline Entry Mask Kick-Off Done [DATE] …" at bounding box center [859, 516] width 1642 height 1031
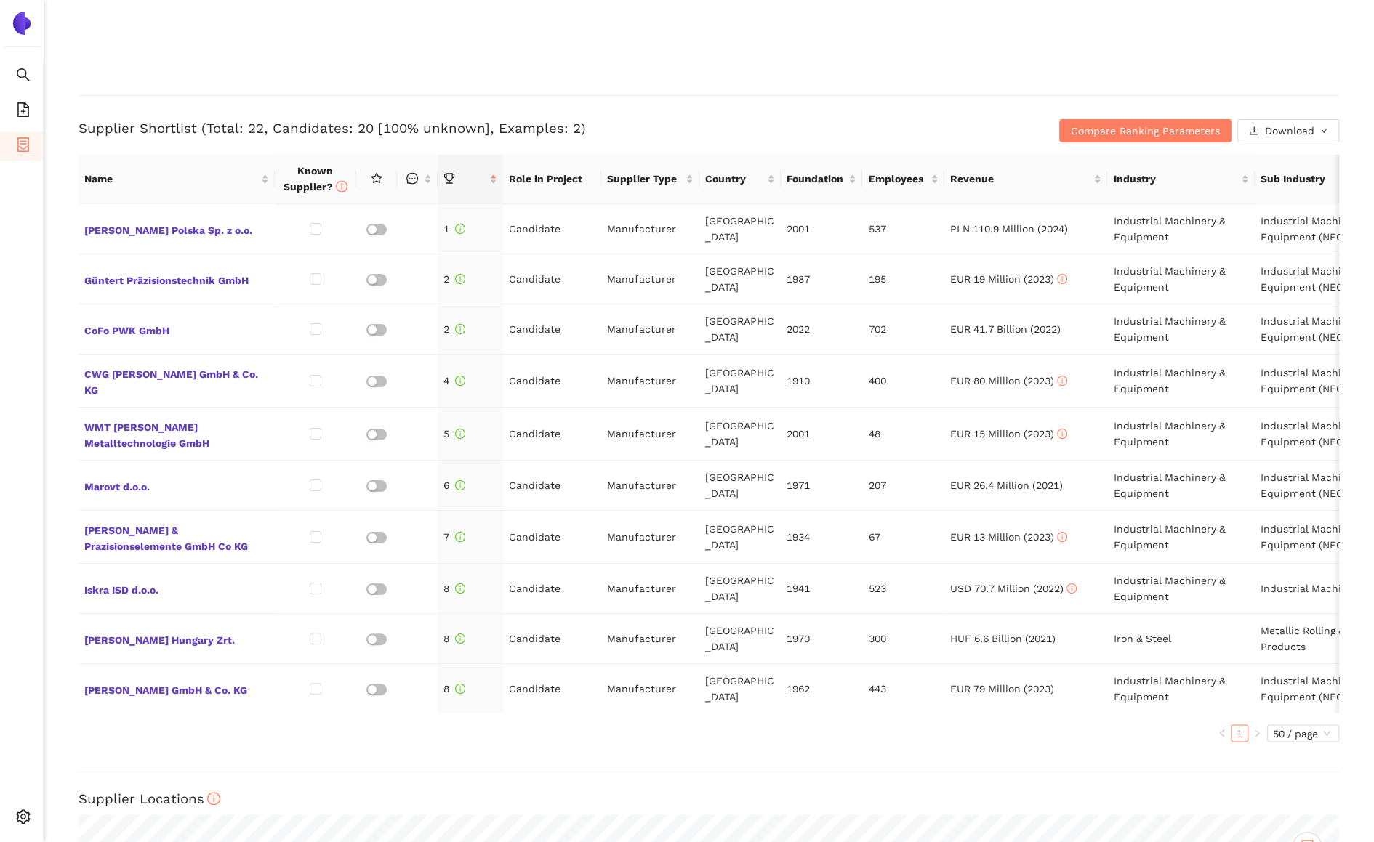
scroll to position [2184, 0]
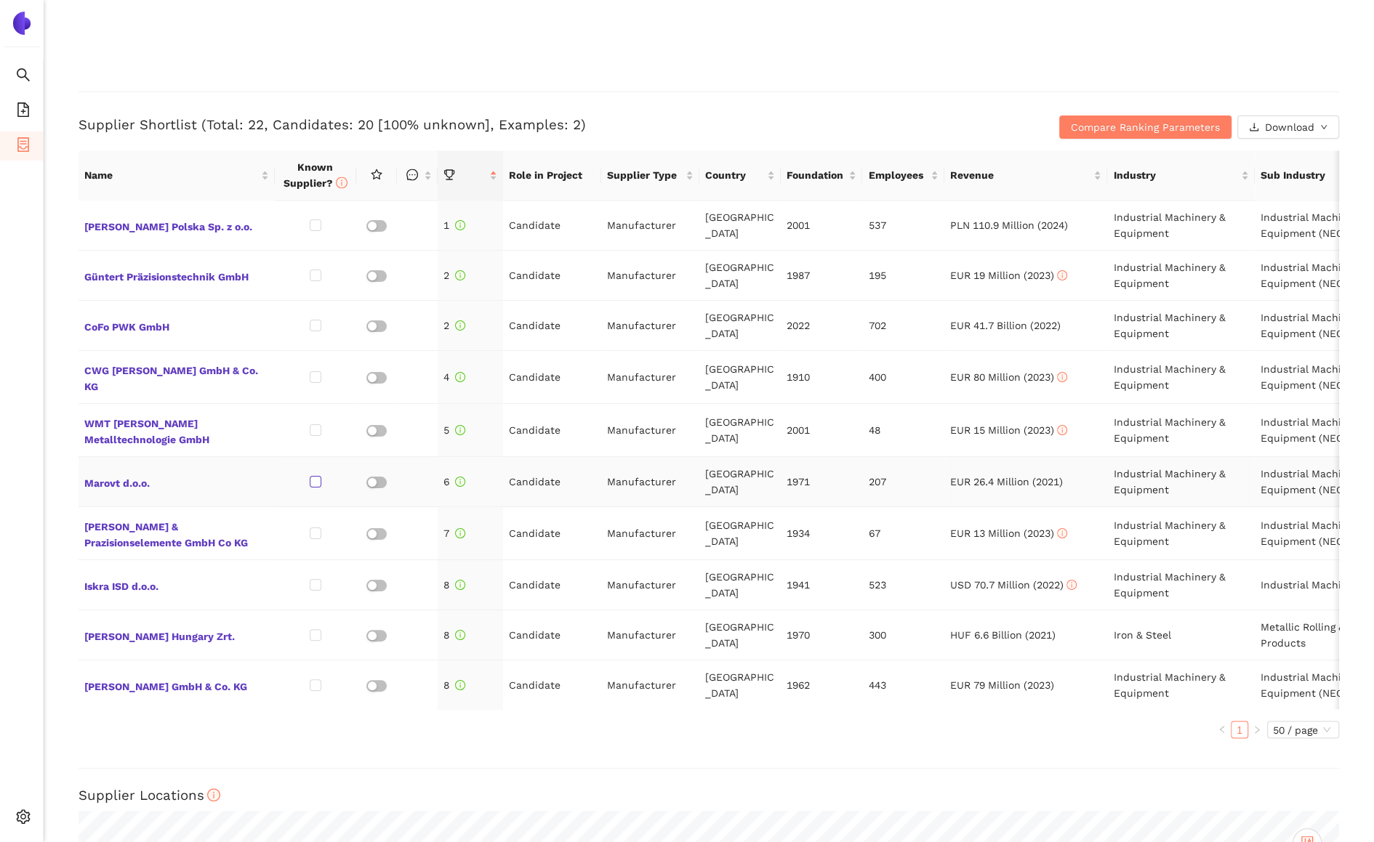
click at [313, 479] on input "checkbox" at bounding box center [316, 482] width 12 height 12
checkbox input "true"
drag, startPoint x: 313, startPoint y: 530, endPoint x: 309, endPoint y: 512, distance: 17.8
click at [312, 530] on input "checkbox" at bounding box center [316, 534] width 12 height 12
checkbox input "true"
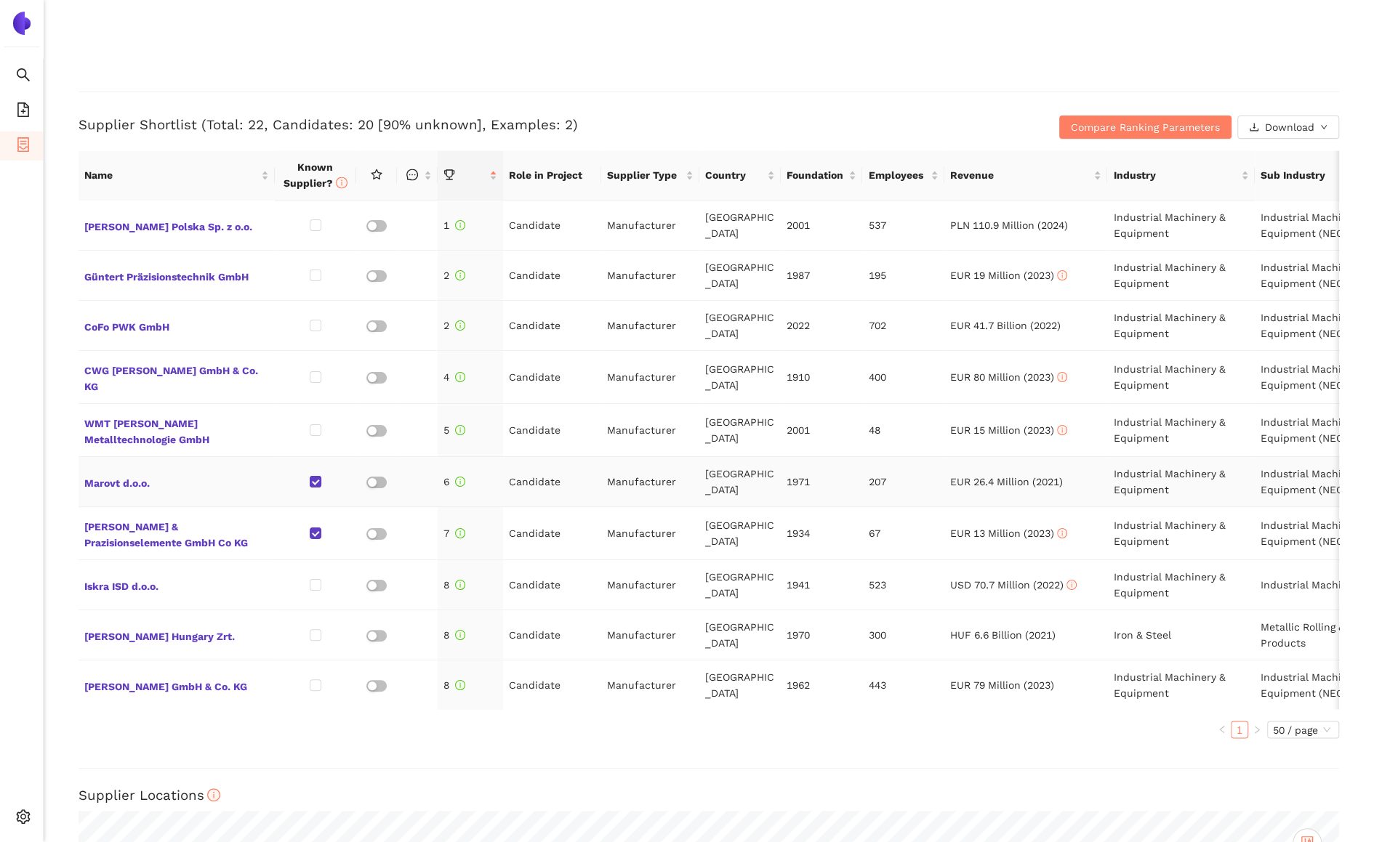
click at [313, 479] on input "checkbox" at bounding box center [316, 482] width 12 height 12
checkbox input "false"
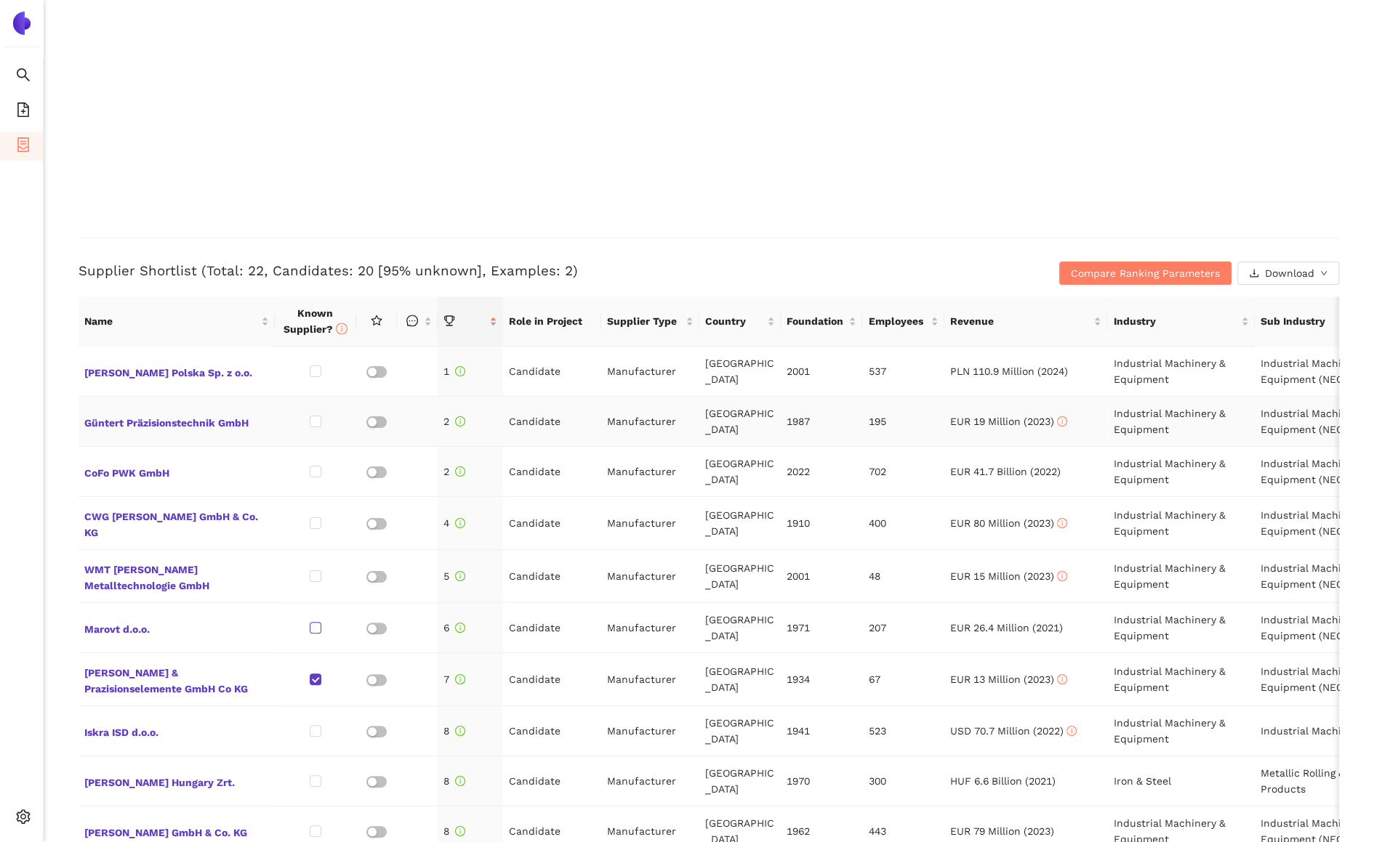
scroll to position [2038, 0]
click at [1099, 281] on button "Compare Ranking Parameters" at bounding box center [1145, 273] width 172 height 23
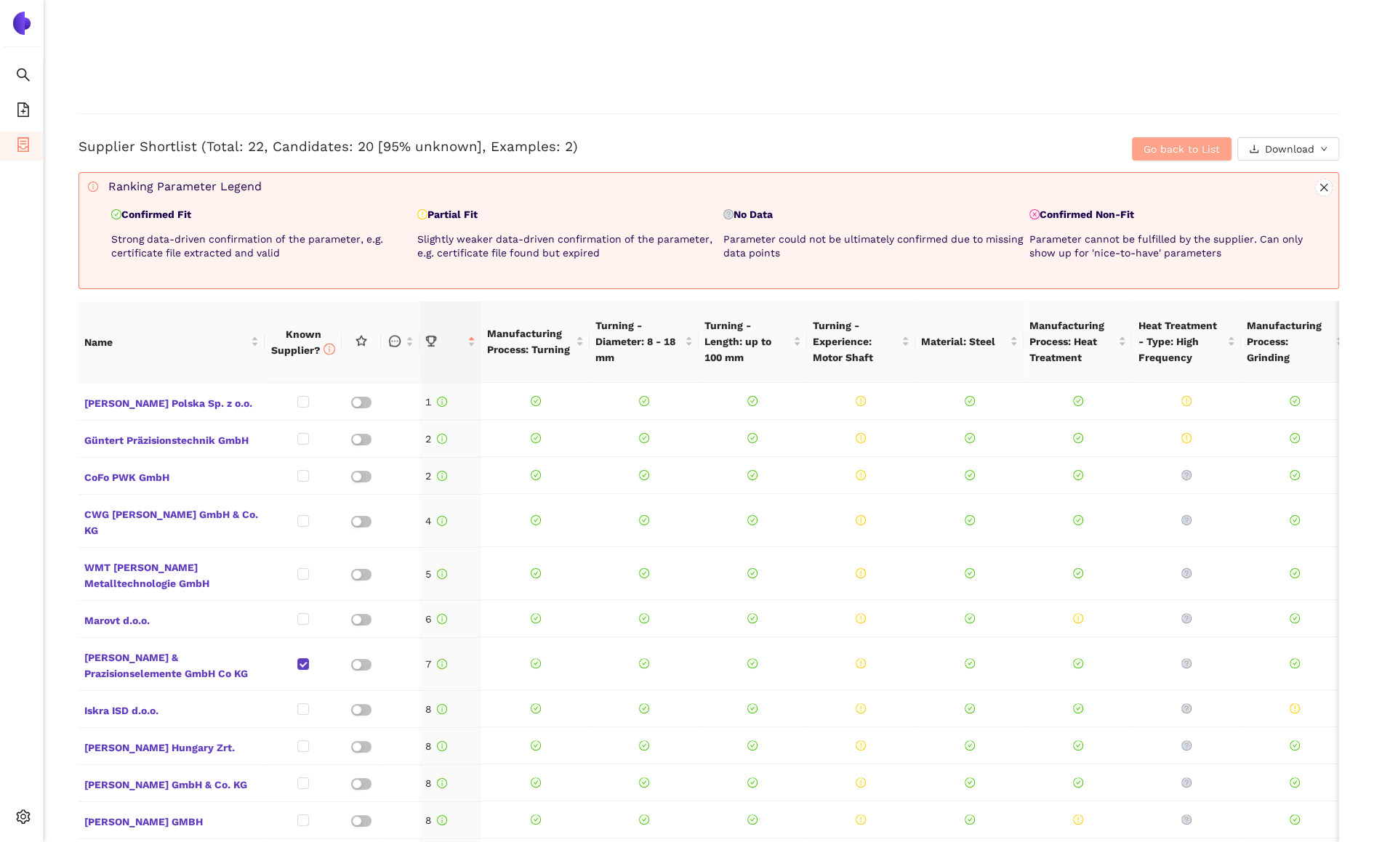
scroll to position [2163, 0]
drag, startPoint x: 1044, startPoint y: 212, endPoint x: 1144, endPoint y: 208, distance: 99.7
click at [1144, 208] on p "Confirmed Non-Fit" at bounding box center [1179, 214] width 300 height 15
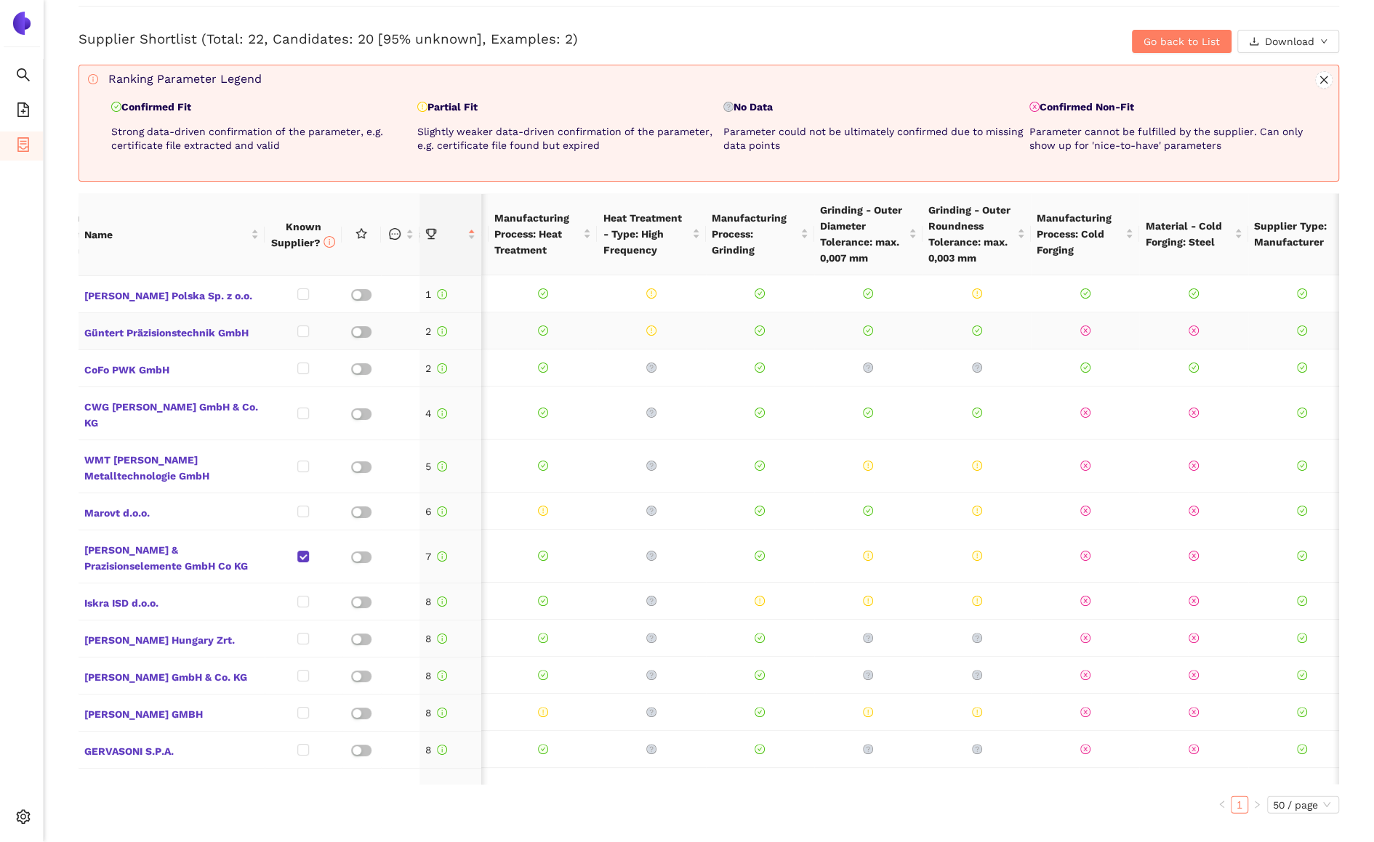
scroll to position [0, 548]
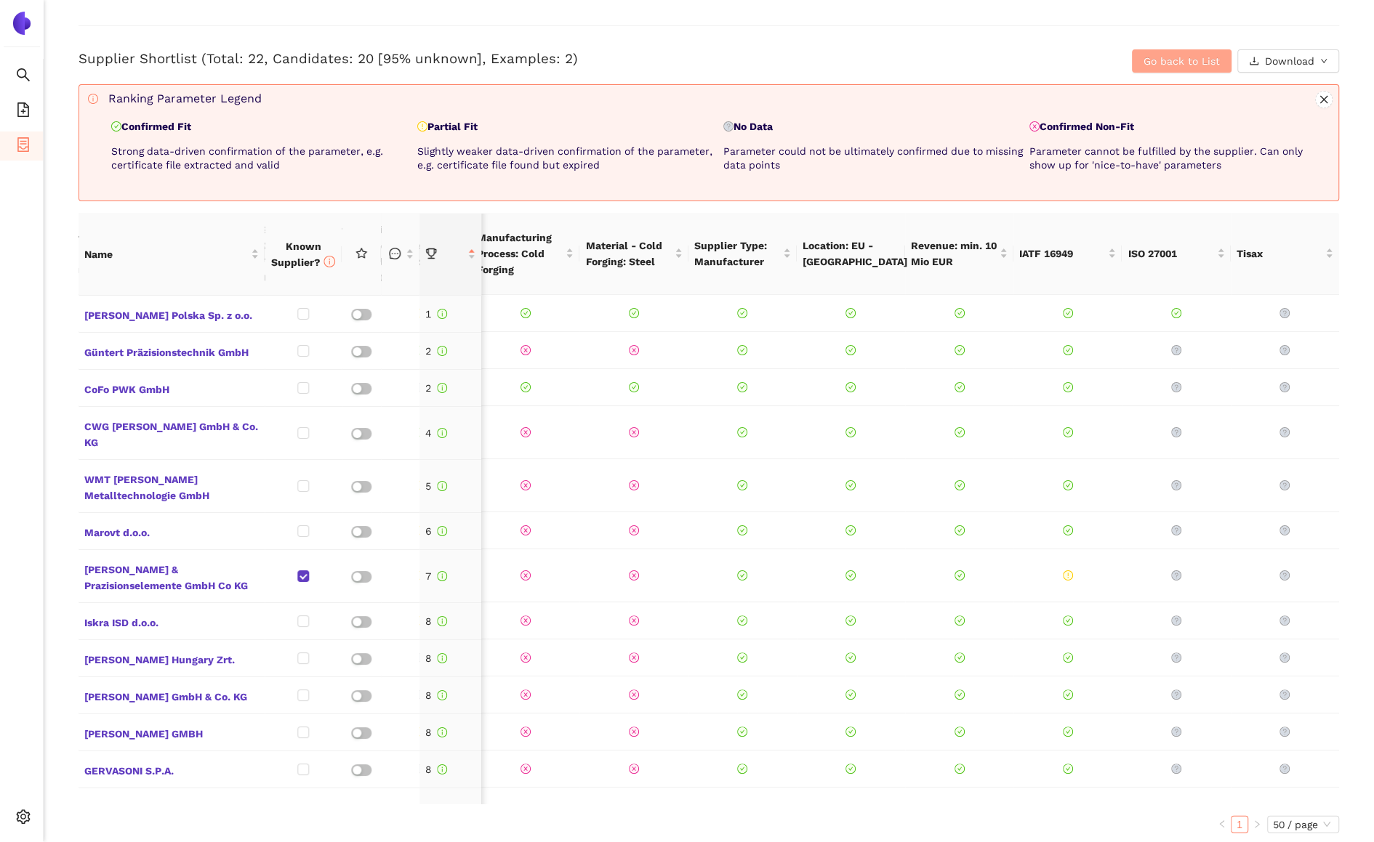
click at [1200, 65] on span "Go back to List" at bounding box center [1181, 61] width 76 height 16
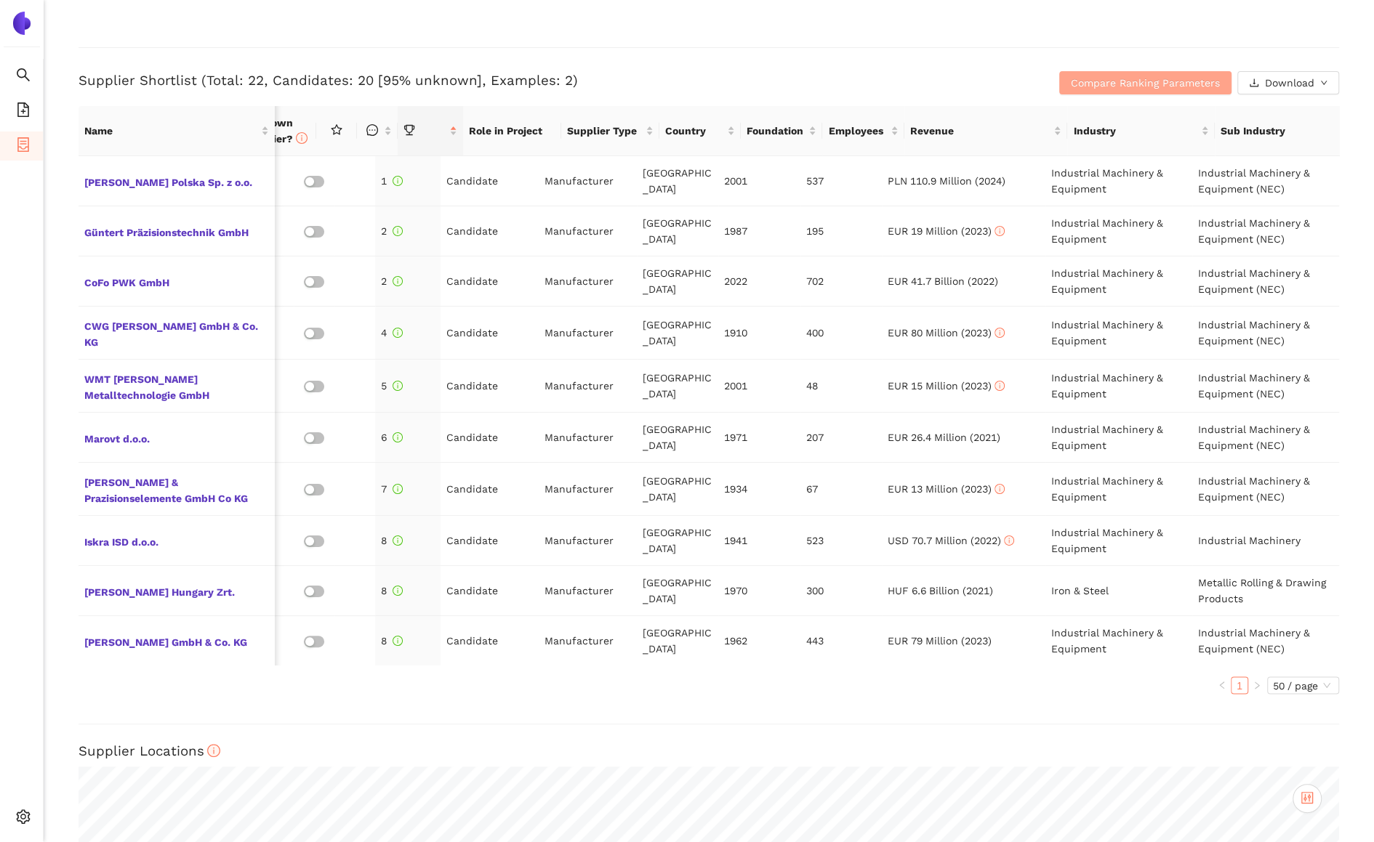
click at [1189, 86] on span "Compare Ranking Parameters" at bounding box center [1145, 83] width 149 height 16
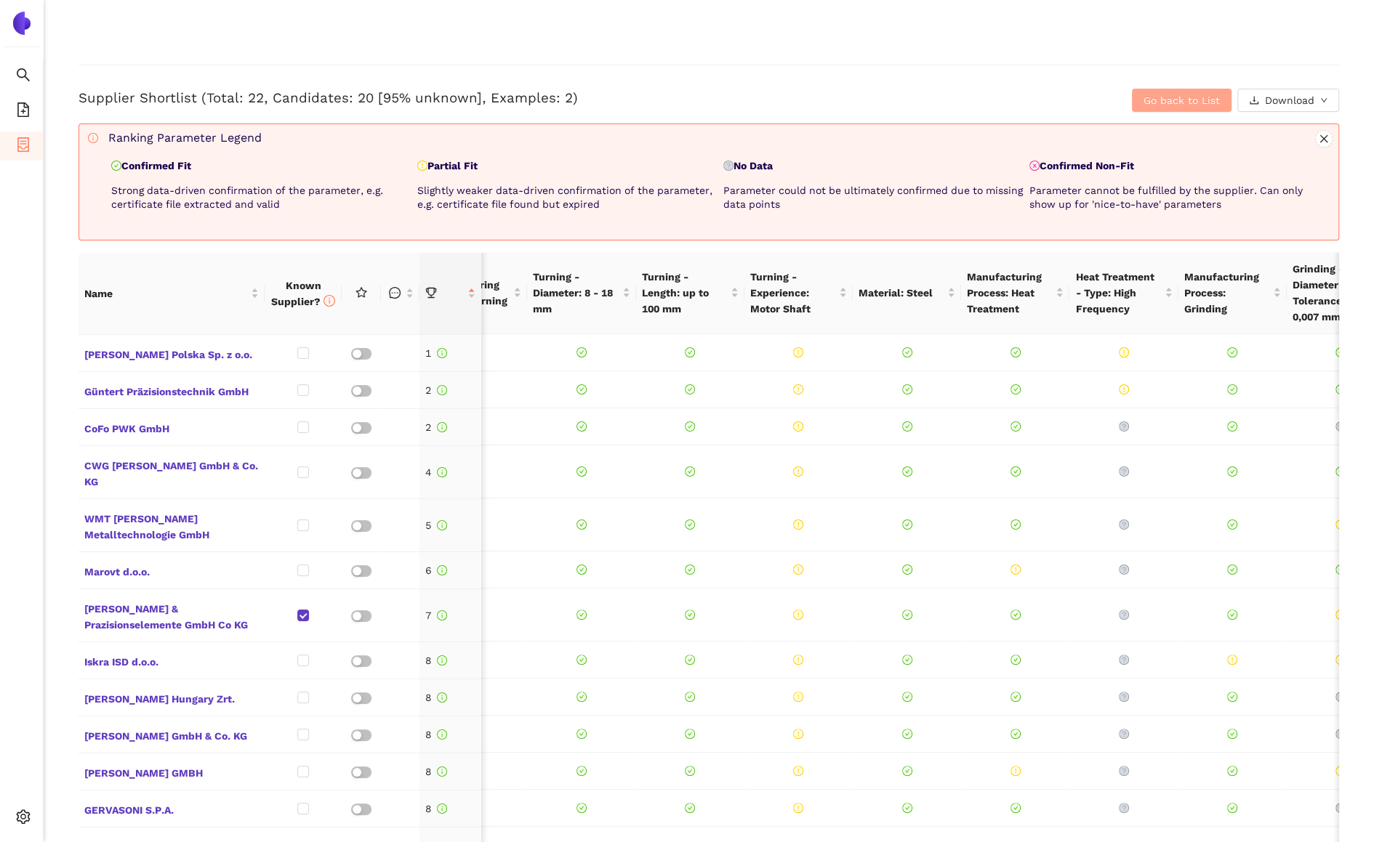
click at [1140, 105] on button "Go back to List" at bounding box center [1182, 100] width 100 height 23
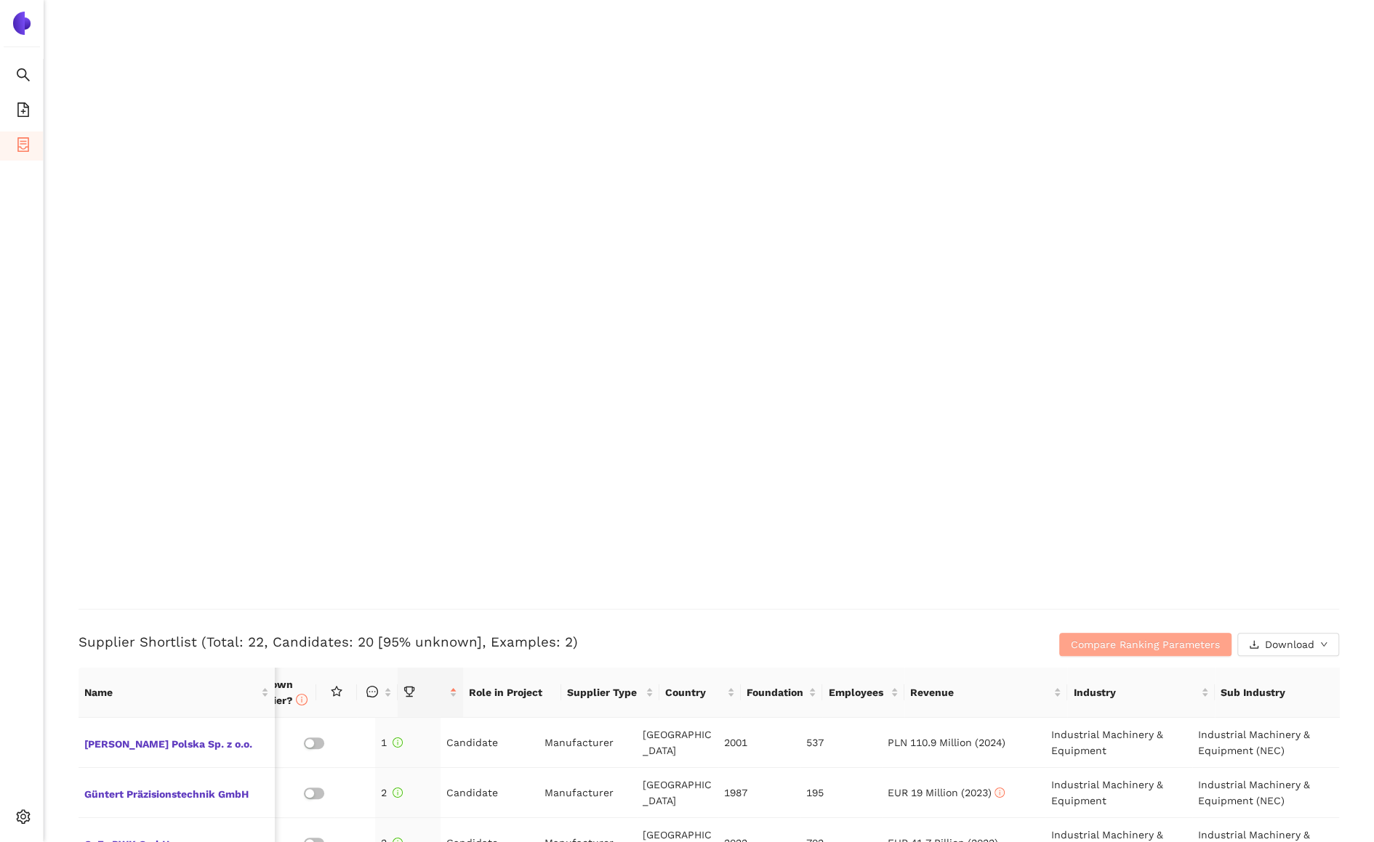
scroll to position [1867, 0]
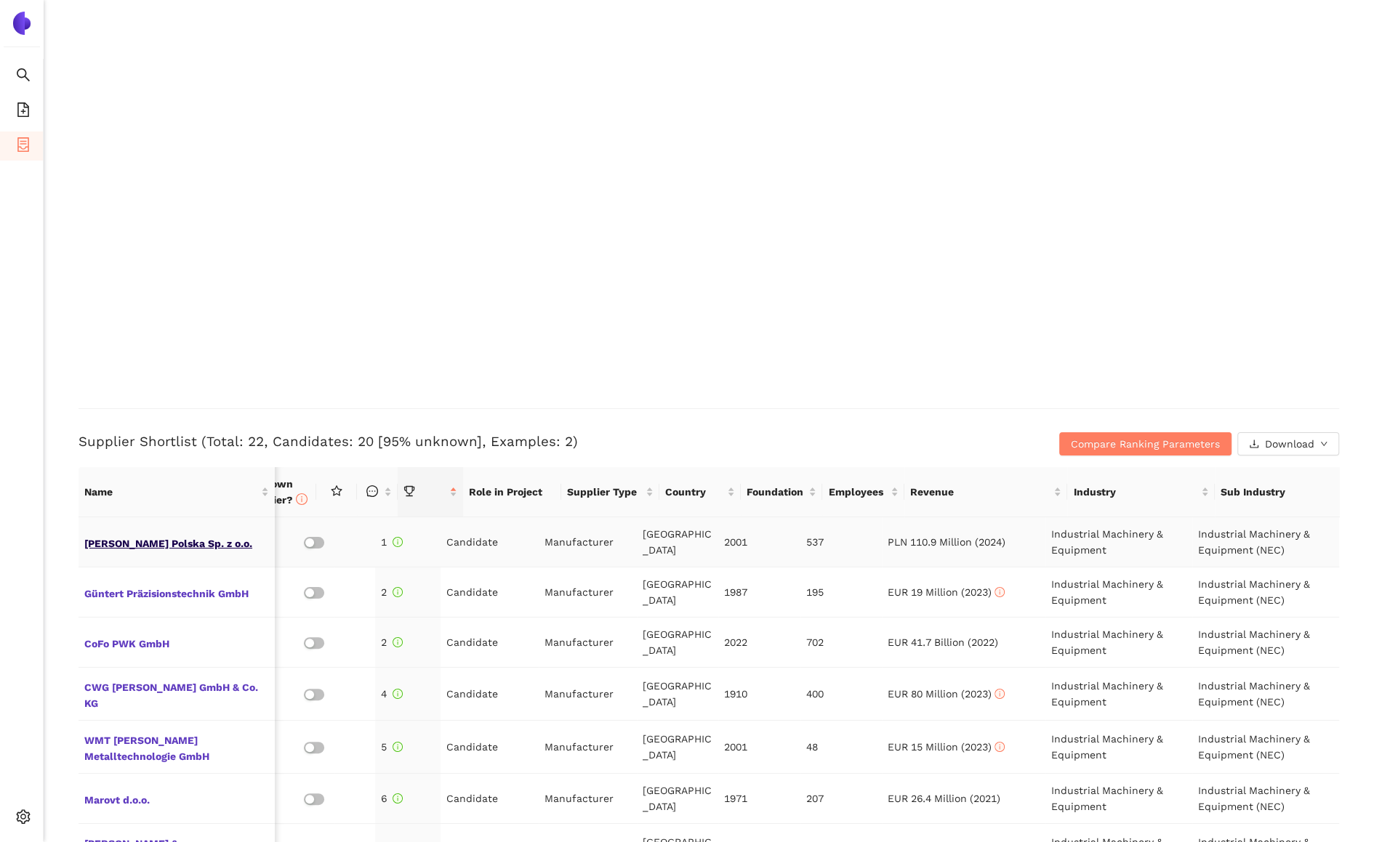
click at [189, 537] on span "[PERSON_NAME] Polska Sp. z o.o." at bounding box center [176, 542] width 185 height 19
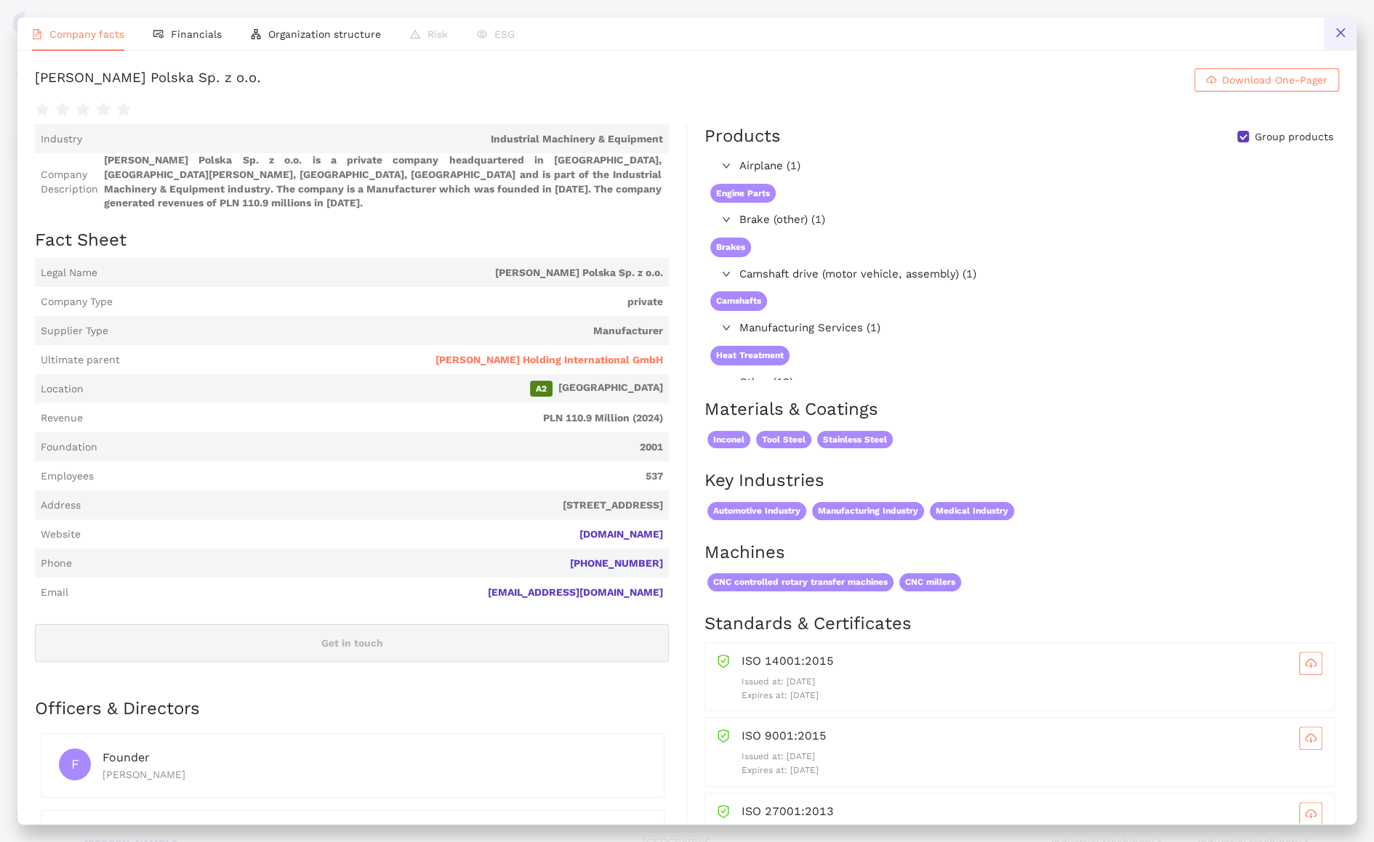
click at [1346, 29] on button at bounding box center [1340, 33] width 33 height 33
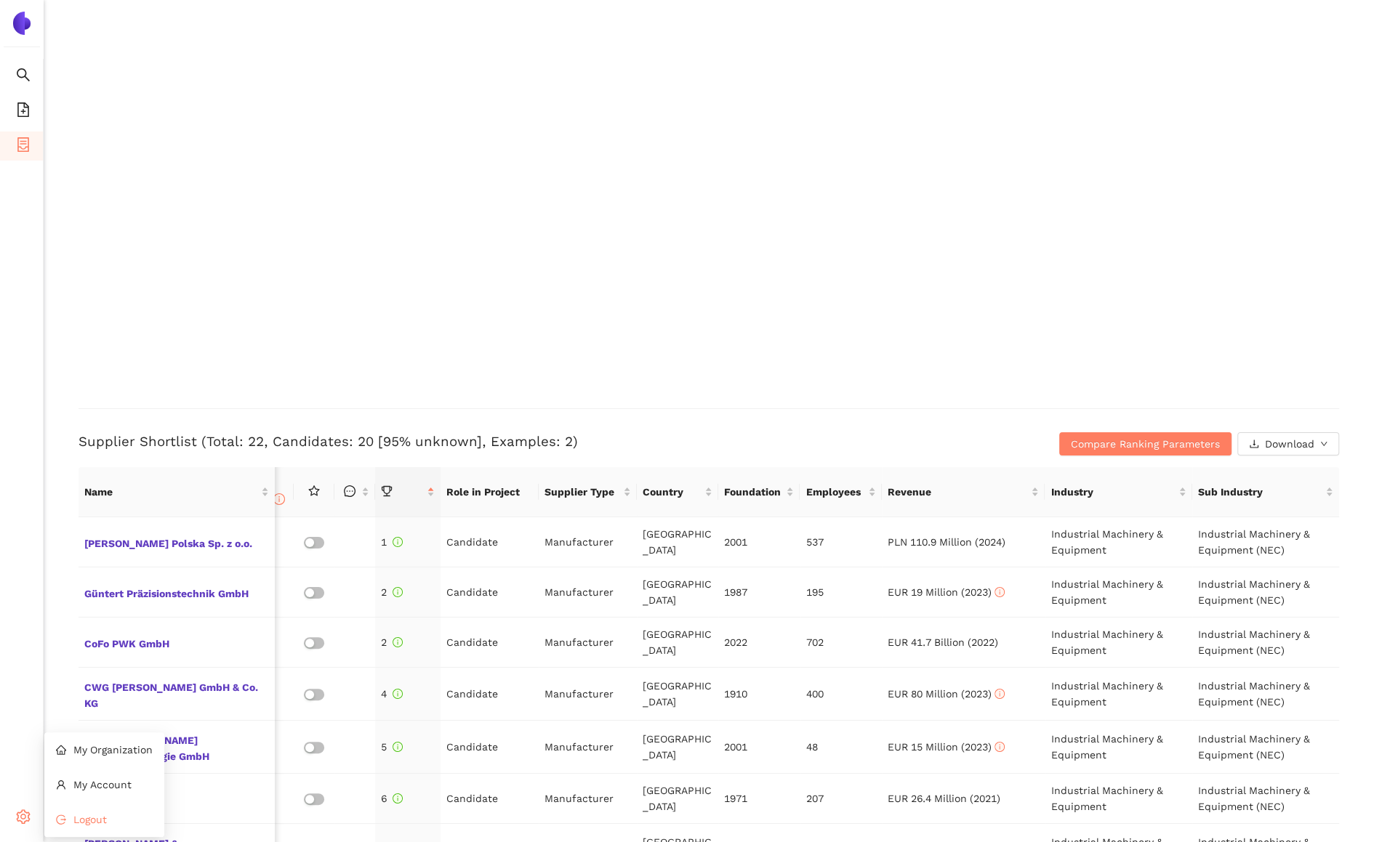
click at [52, 817] on li "Logout" at bounding box center [104, 819] width 120 height 29
